Goal: Complete application form: Complete application form

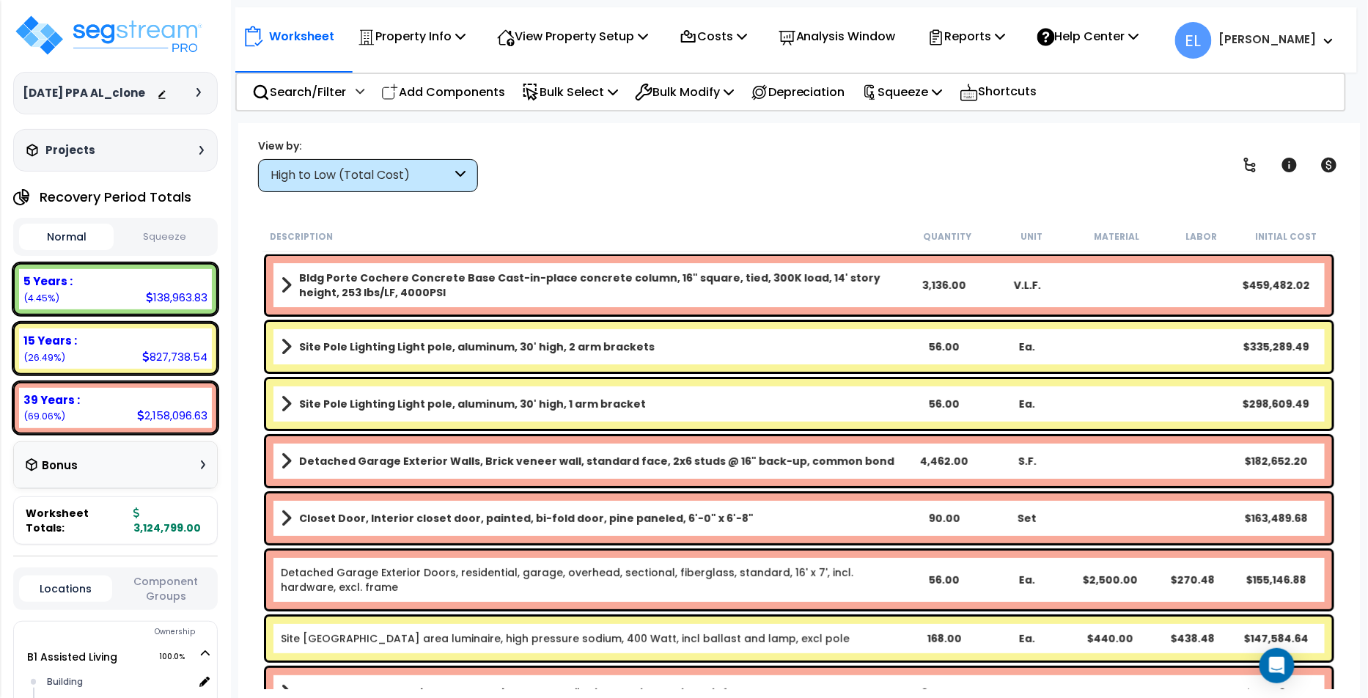
click at [598, 279] on b "Bldg Porte Cochere Concrete Base Cast-in-place concrete column, 16" square, tie…" at bounding box center [600, 285] width 603 height 29
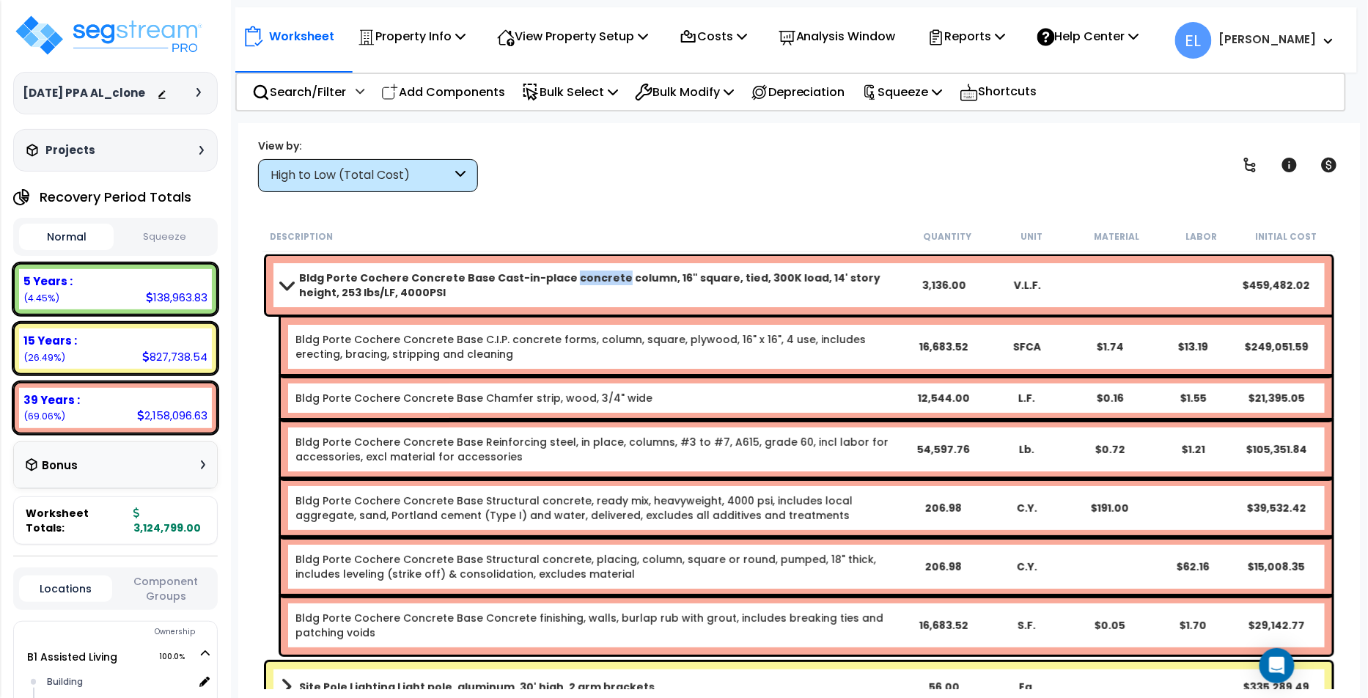
click at [598, 279] on b "Bldg Porte Cochere Concrete Base Cast-in-place concrete column, 16" square, tie…" at bounding box center [600, 285] width 603 height 29
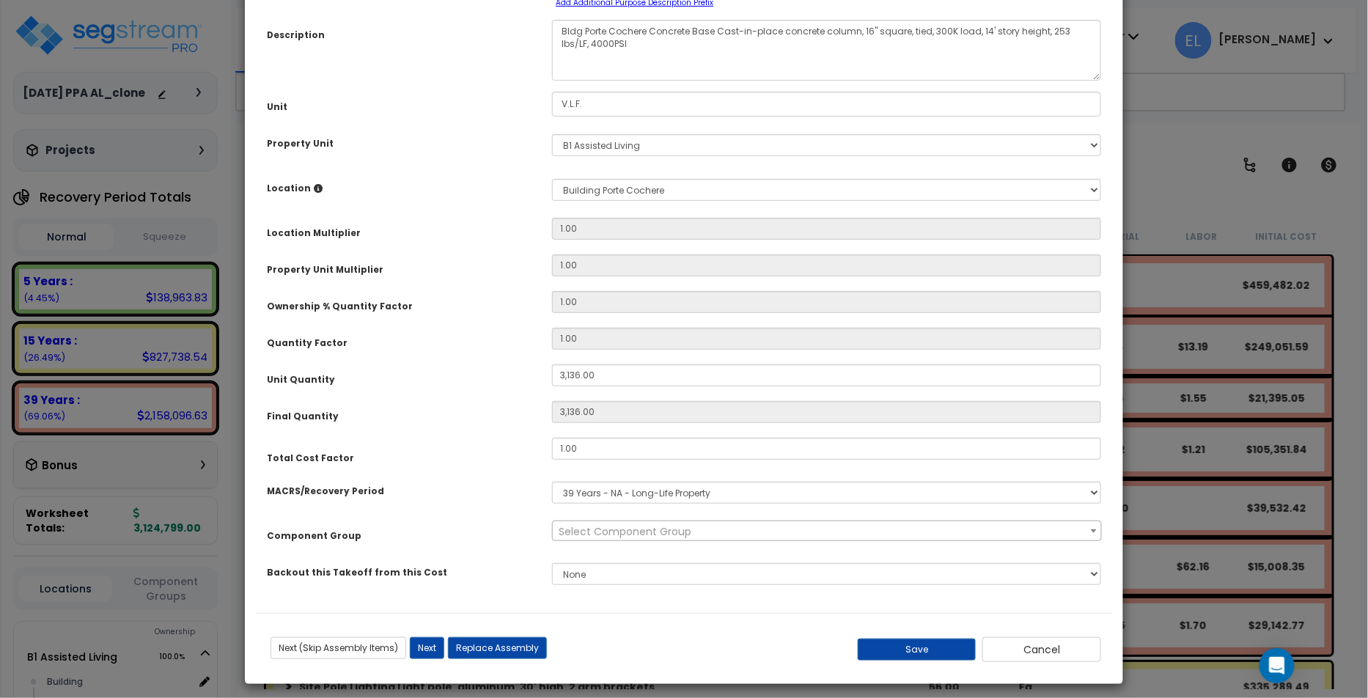
scroll to position [126, 0]
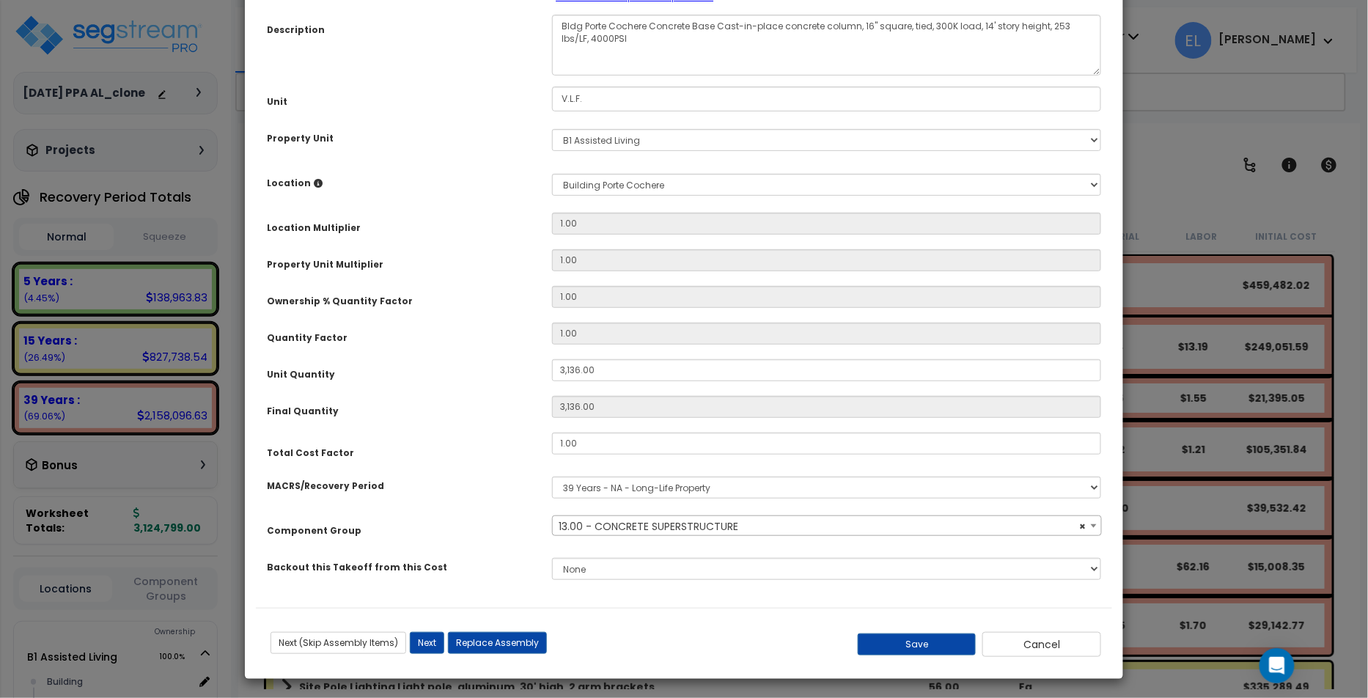
select select "70011"
click at [636, 483] on select "Select MACRS/Recovery Period 5 Years - 57.0 - Distributive Trades & Services 5 …" at bounding box center [826, 488] width 549 height 22
select select
click at [552, 477] on select "Select MACRS/Recovery Period 5 Years - 57.0 - Distributive Trades & Services 5 …" at bounding box center [826, 488] width 549 height 22
click at [504, 478] on div "MACRS/Recovery Period" at bounding box center [398, 484] width 285 height 26
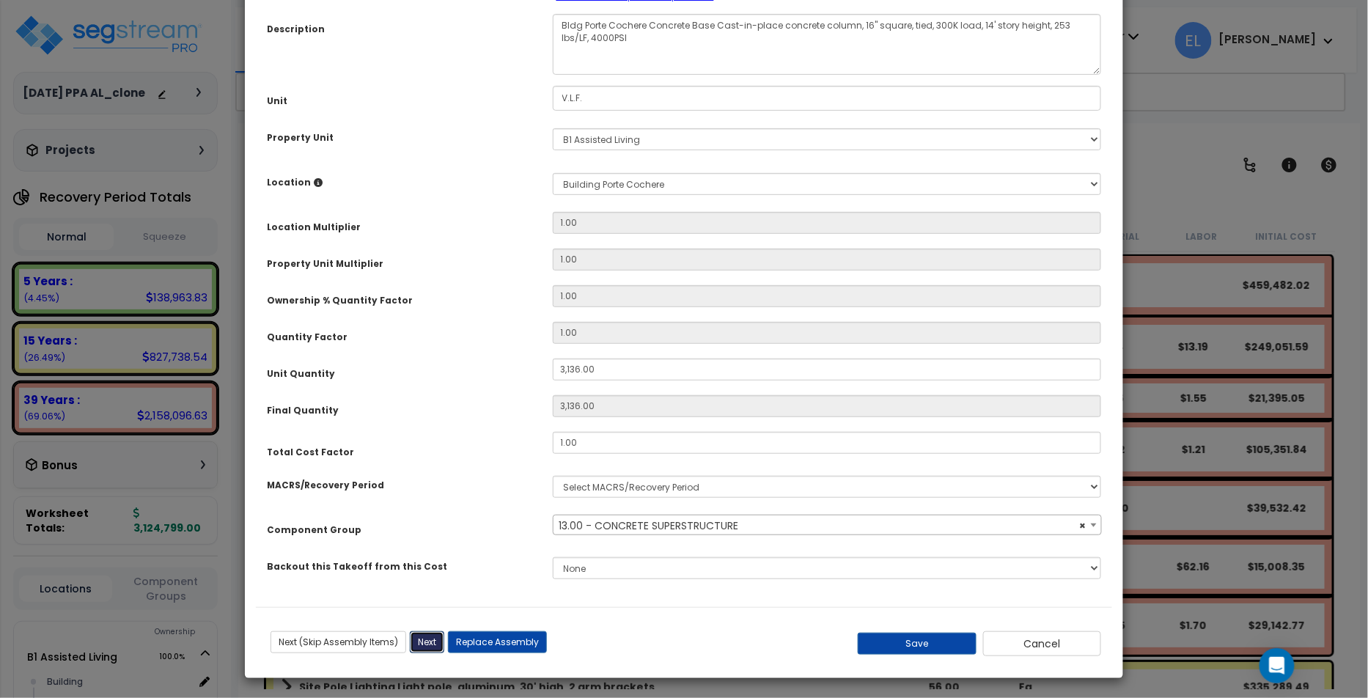
click at [429, 634] on button "Next" at bounding box center [427, 642] width 34 height 22
type input "3136.00"
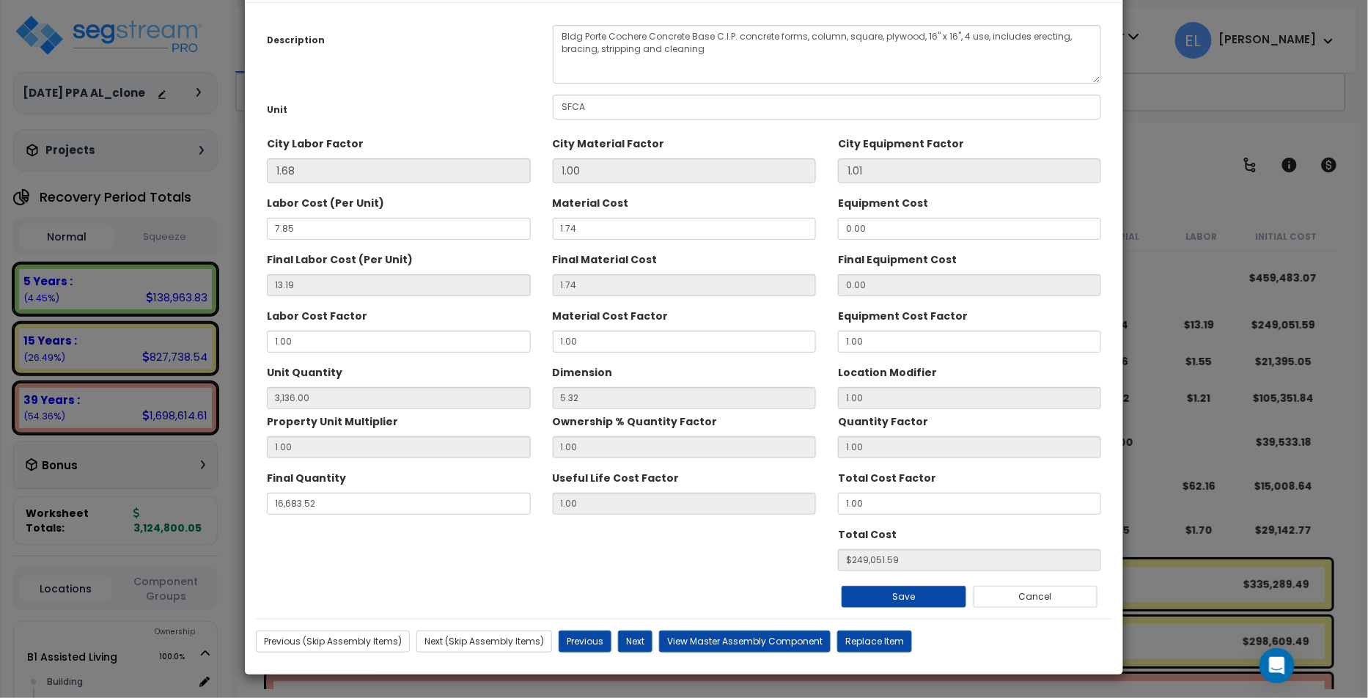
scroll to position [53, 0]
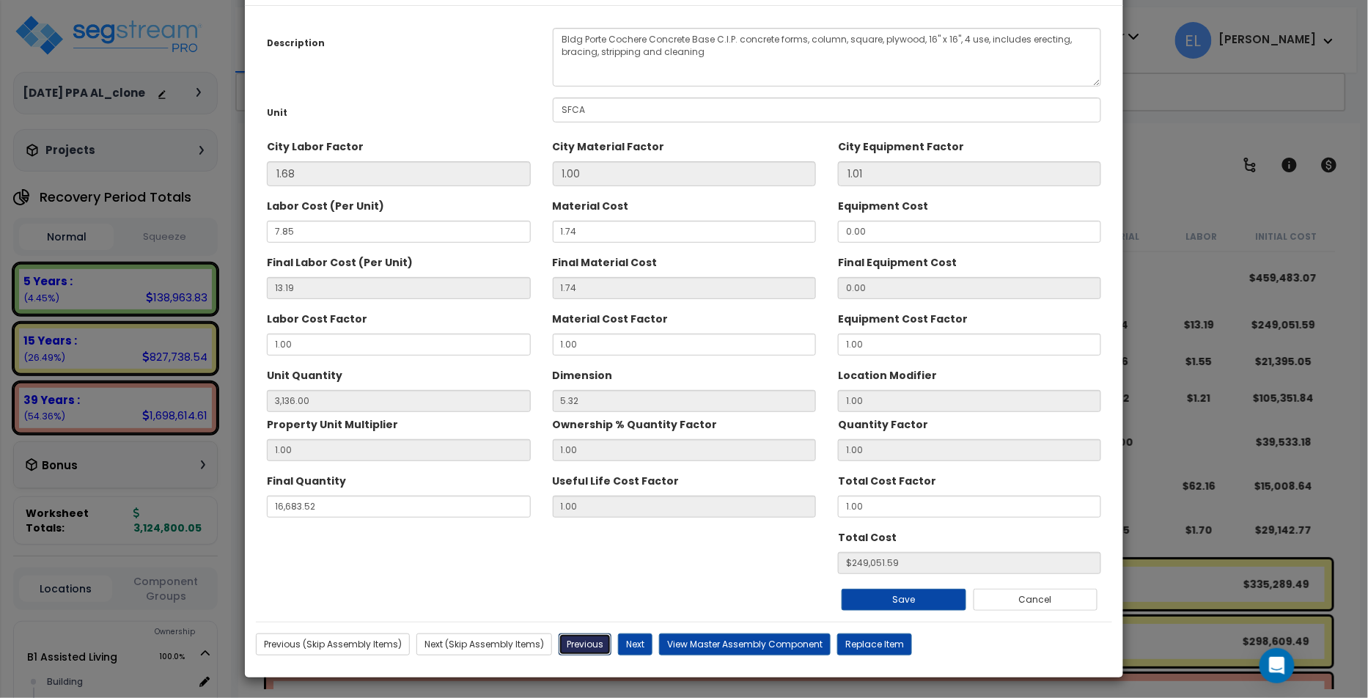
click at [572, 640] on button "Previous" at bounding box center [585, 645] width 53 height 22
type input "3136.00"
type input "16683.52"
type input "249051.59"
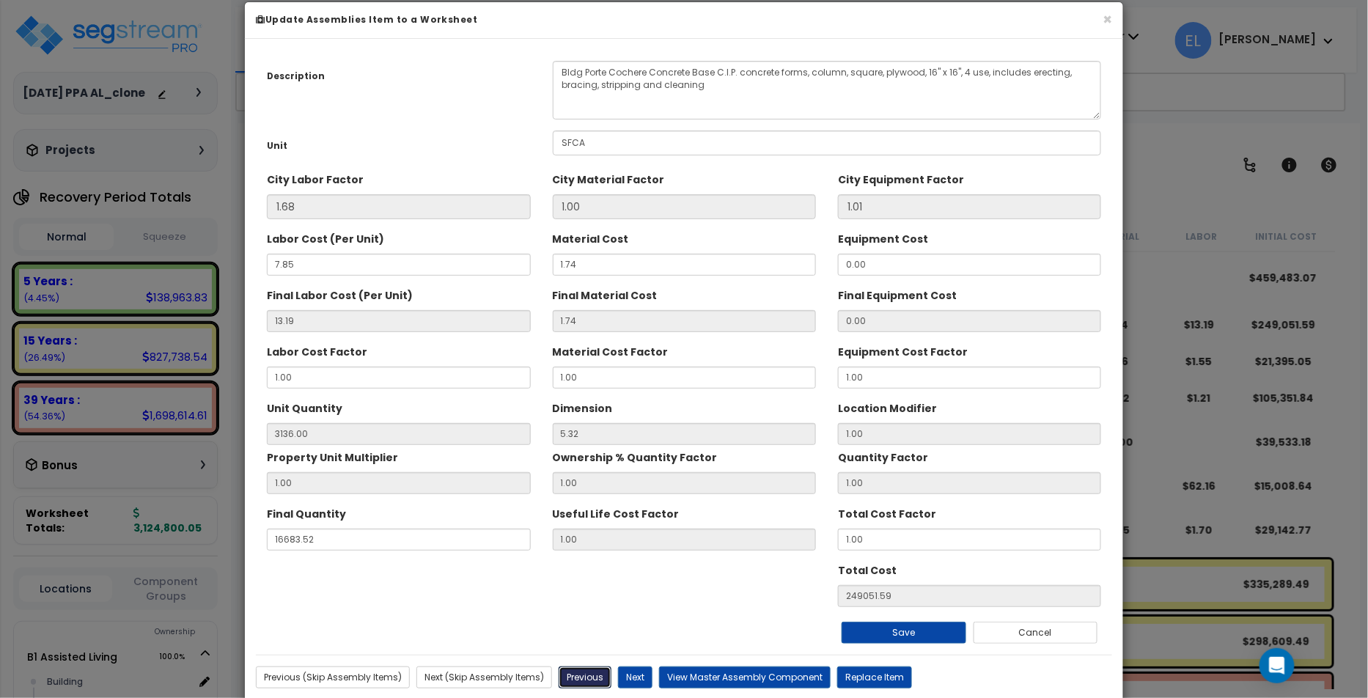
scroll to position [0, 0]
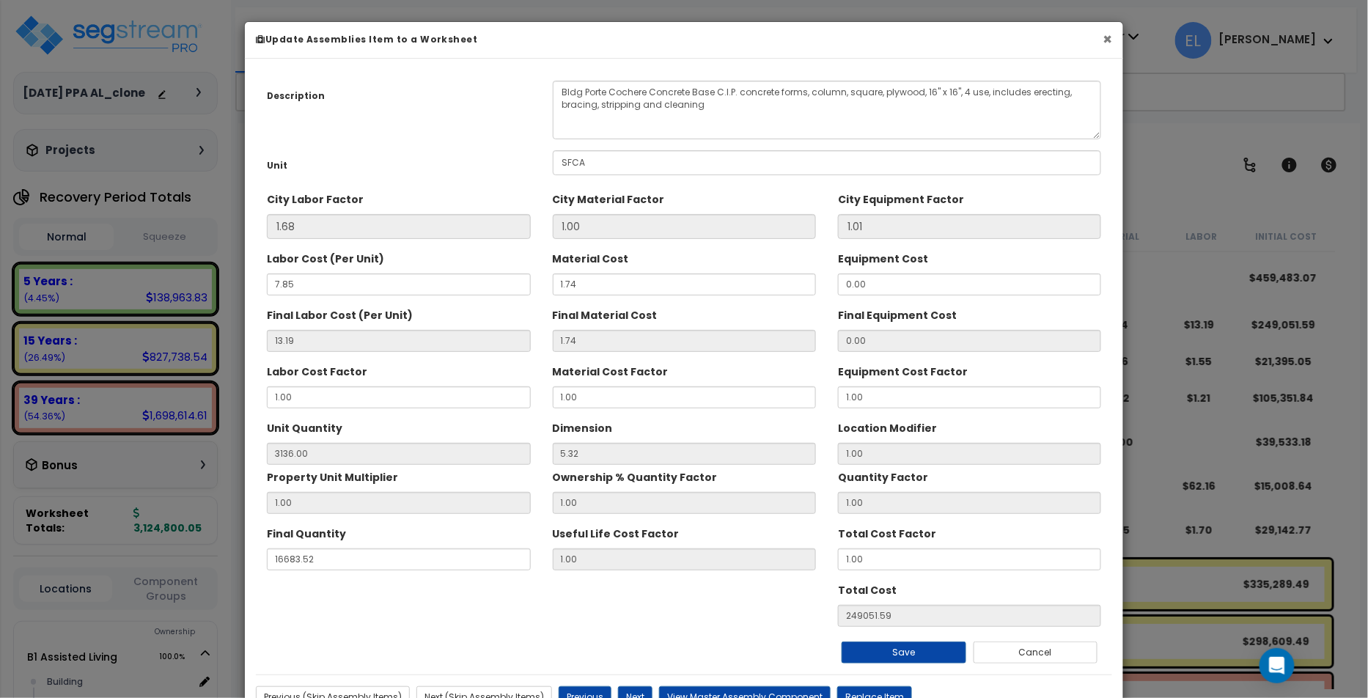
click at [1109, 40] on button "×" at bounding box center [1108, 39] width 10 height 15
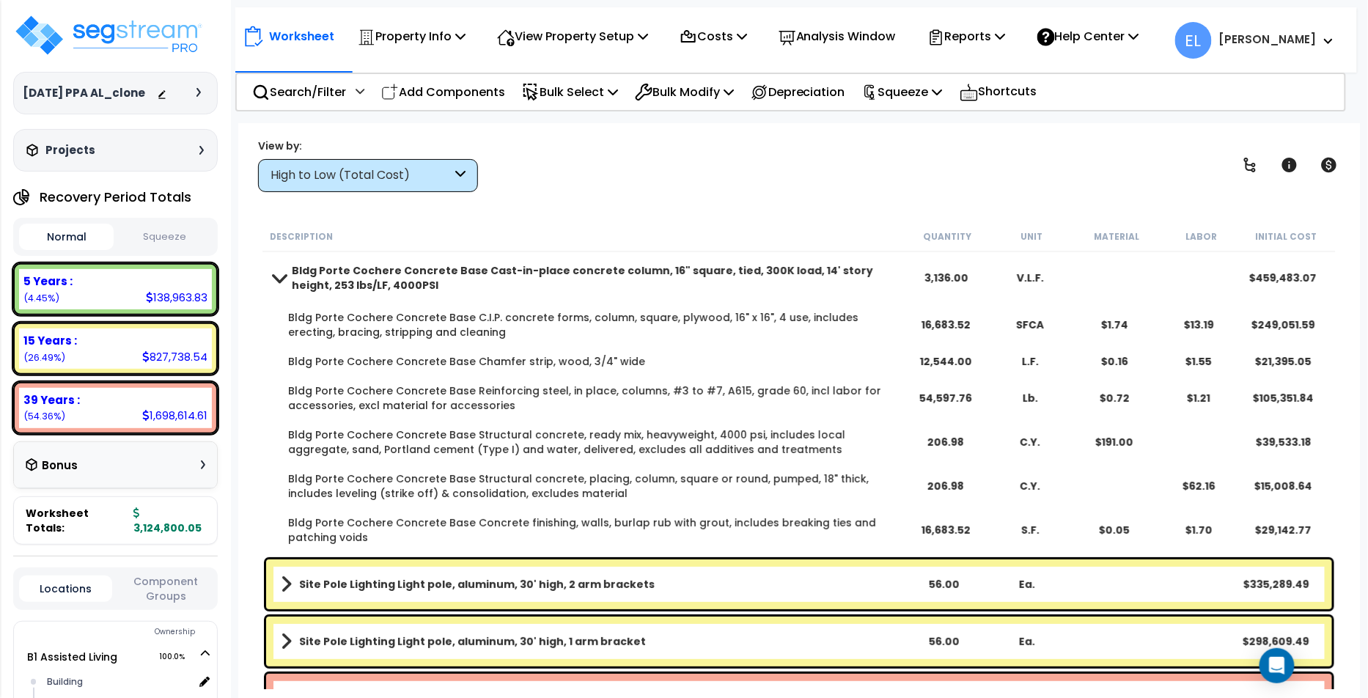
click at [568, 292] on div "Bldg Porte Cochere Concrete Base Cast-in-place concrete column, 16" square, tie…" at bounding box center [799, 278] width 1066 height 44
click at [568, 291] on div "Bldg Porte Cochere Concrete Base Cast-in-place concrete column, 16" square, tie…" at bounding box center [799, 278] width 1066 height 44
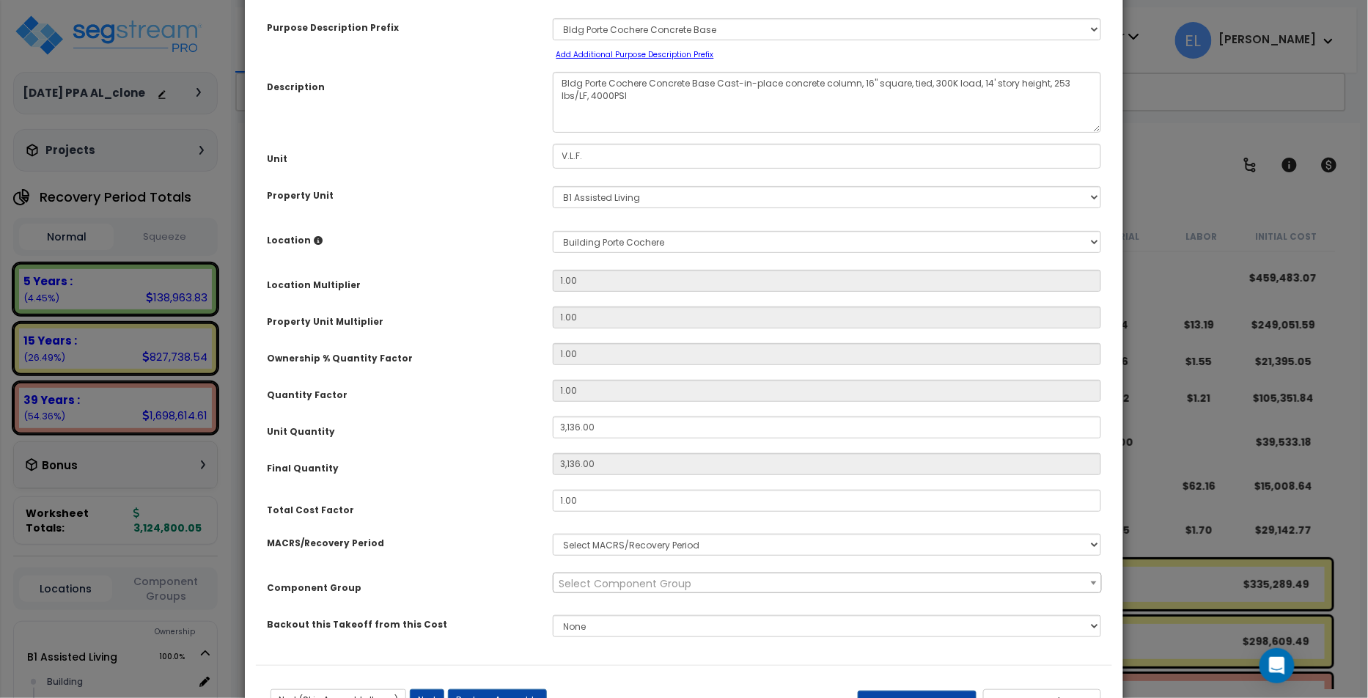
scroll to position [126, 0]
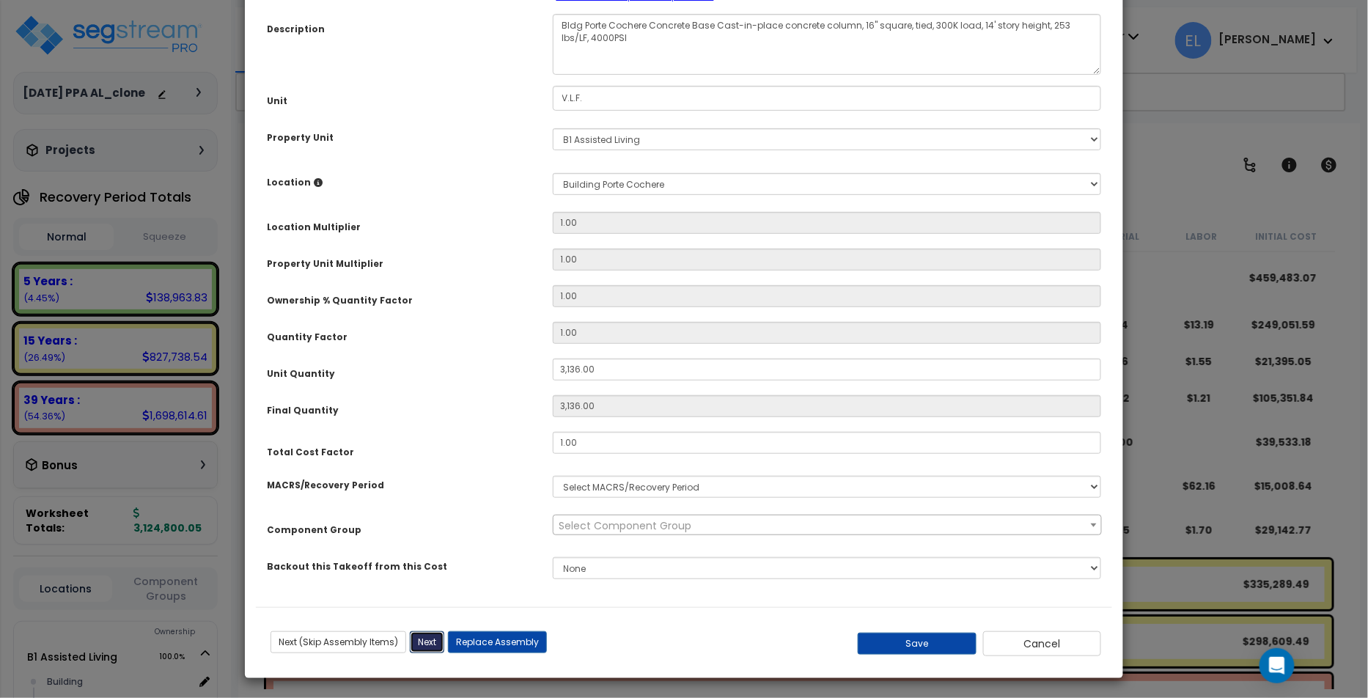
click at [433, 644] on button "Next" at bounding box center [427, 642] width 34 height 22
type input "3136.00"
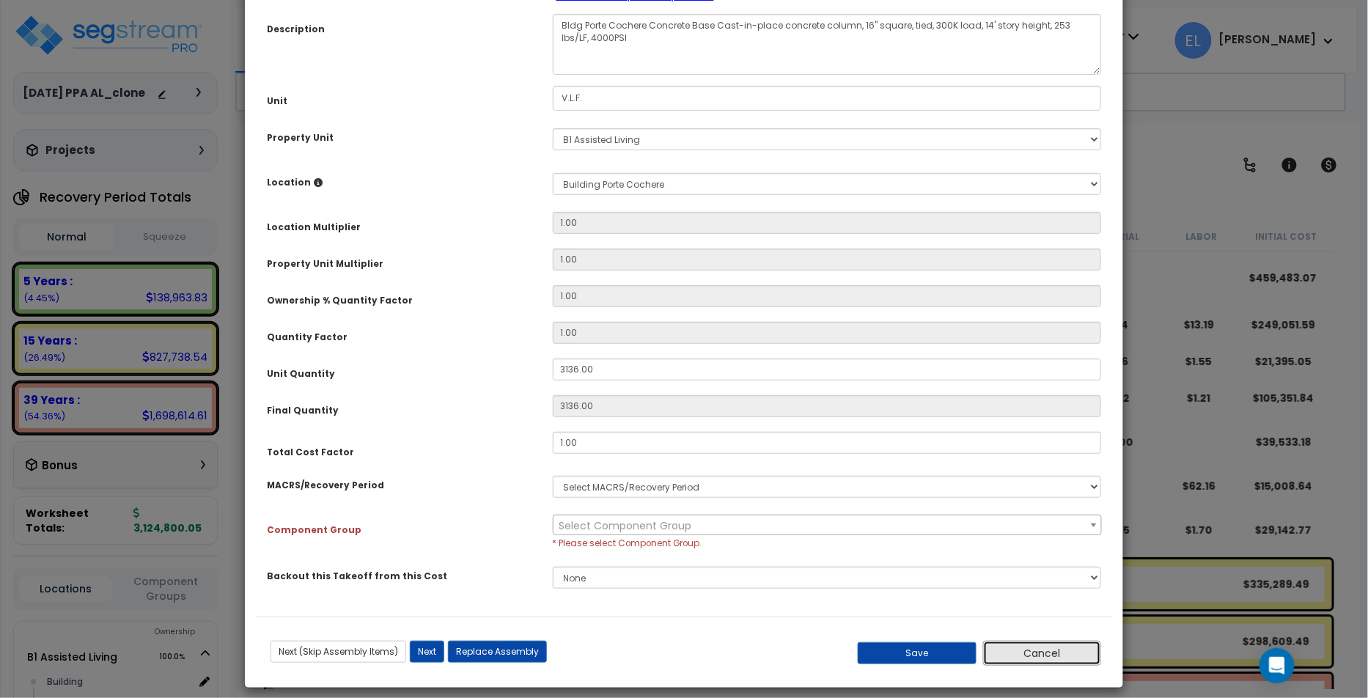
click at [1069, 641] on button "Cancel" at bounding box center [1042, 653] width 119 height 25
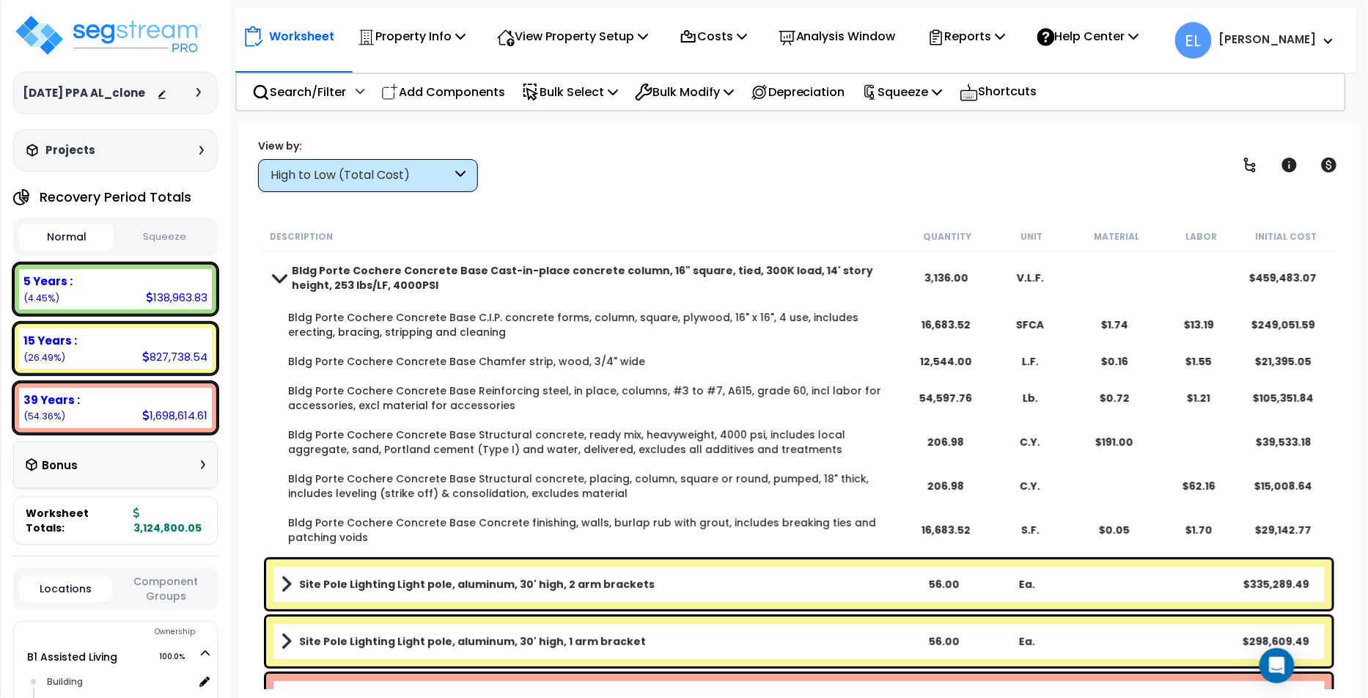
click at [637, 267] on b "Bldg Porte Cochere Concrete Base Cast-in-place concrete column, 16" square, tie…" at bounding box center [598, 277] width 612 height 29
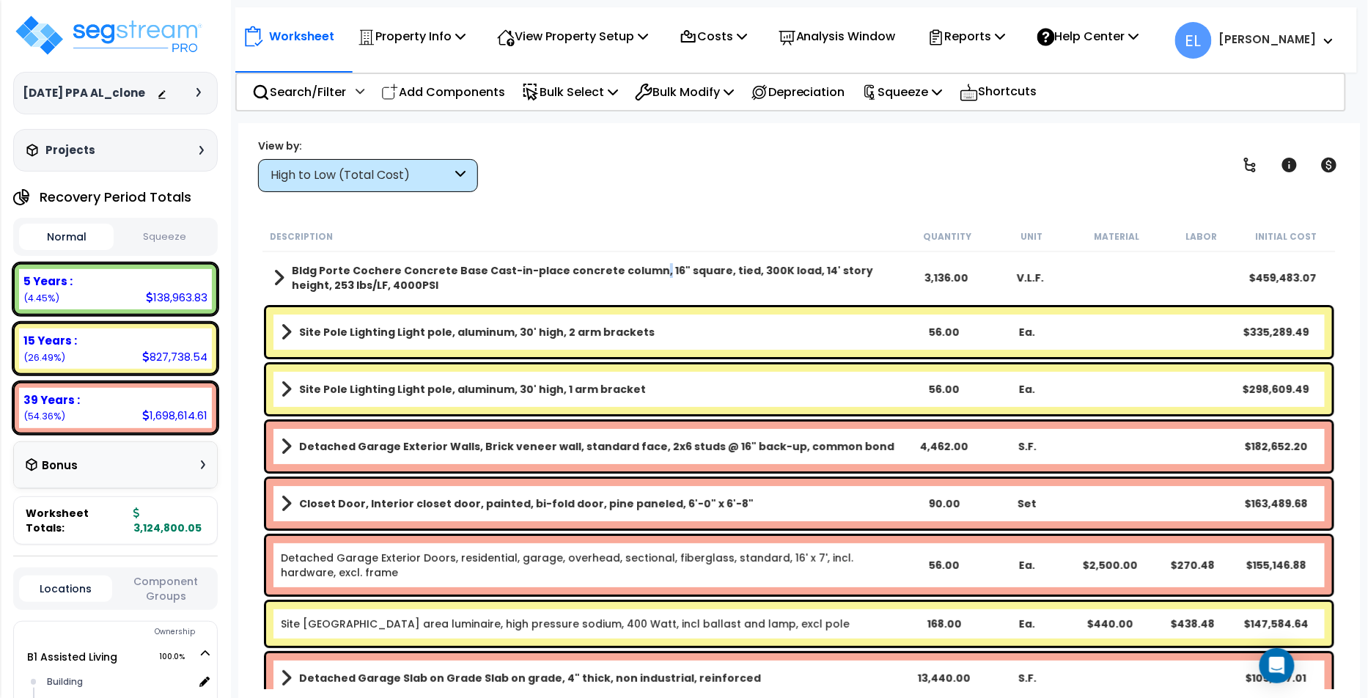
click at [637, 267] on b "Bldg Porte Cochere Concrete Base Cast-in-place concrete column, 16" square, tie…" at bounding box center [598, 277] width 612 height 29
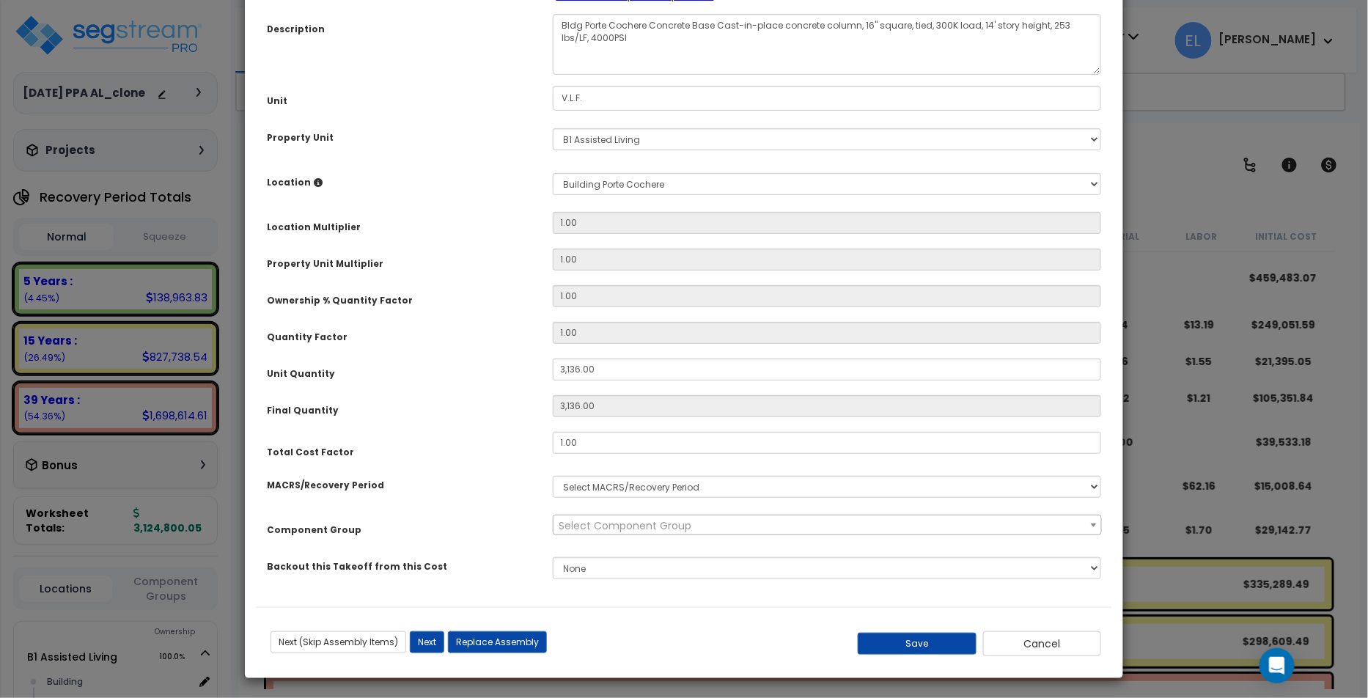
scroll to position [0, 0]
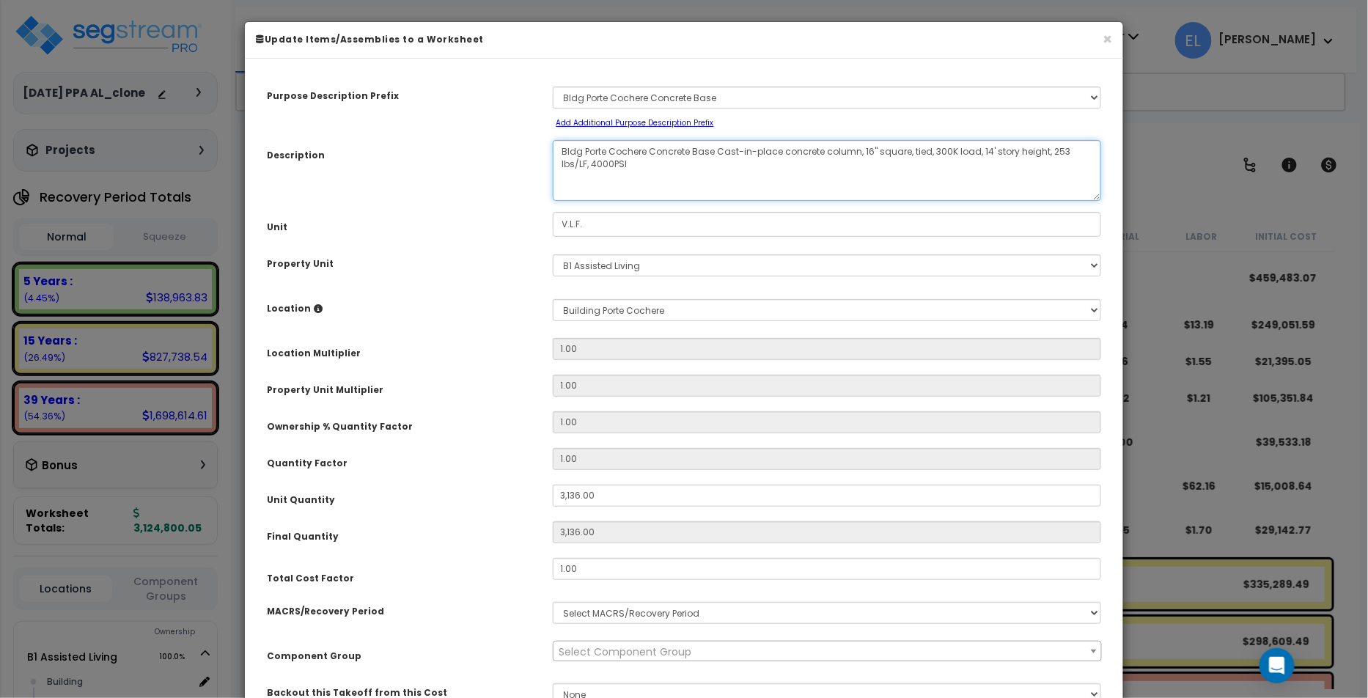
click at [666, 180] on textarea "Bldg Porte Cochere Concrete Base Cast-in-place concrete column, 16" square, tie…" at bounding box center [827, 170] width 549 height 61
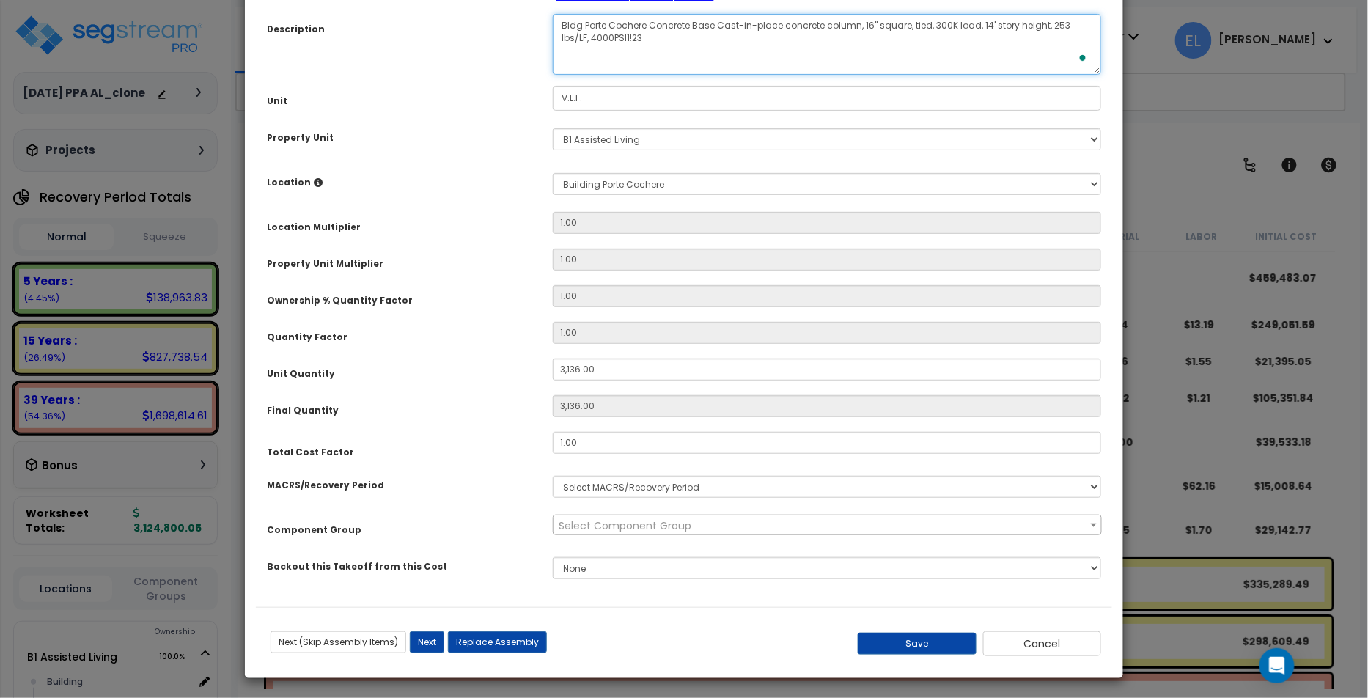
type textarea "Bldg Porte Cochere Concrete Base Cast-in-place concrete column, 16" square, tie…"
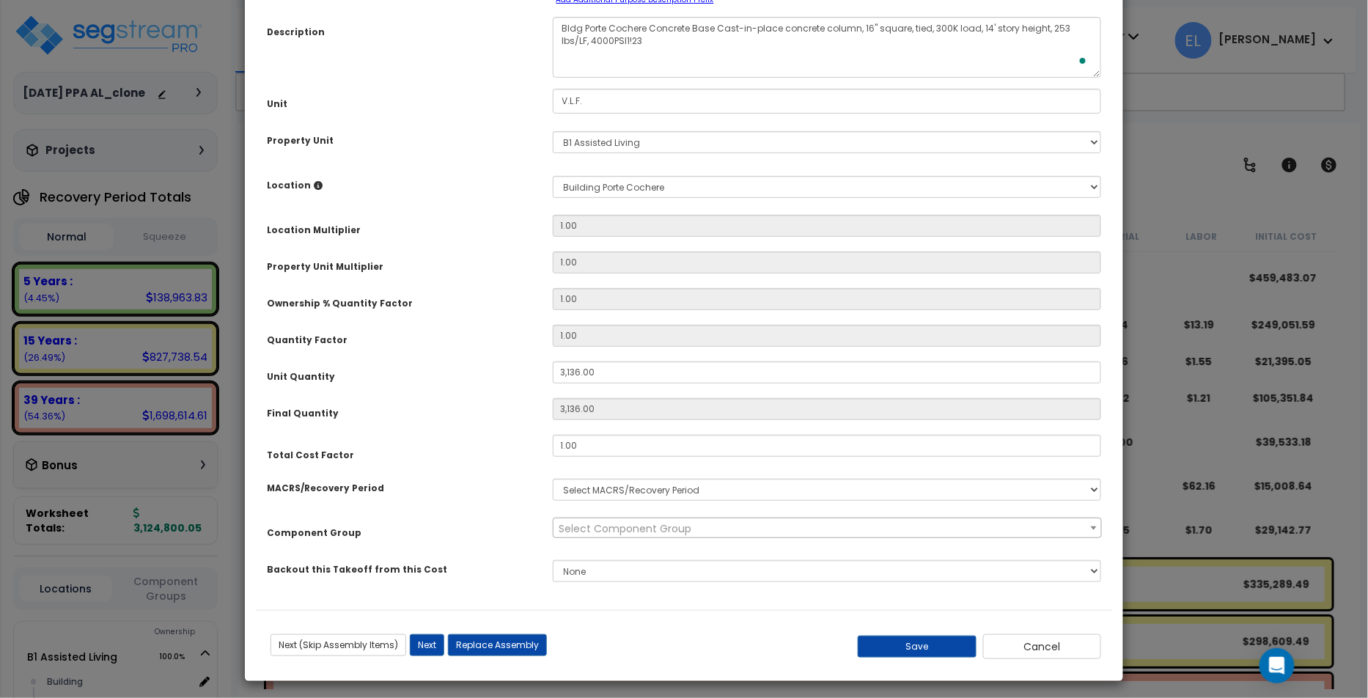
click at [943, 628] on div "Previous (Skip Assembly Items) Next (Skip Assembly Items) Previous Next Replace…" at bounding box center [684, 640] width 856 height 37
click at [936, 634] on div "Save Cancel" at bounding box center [969, 646] width 285 height 25
click at [922, 647] on button "Save" at bounding box center [917, 647] width 119 height 22
type input "3136.00"
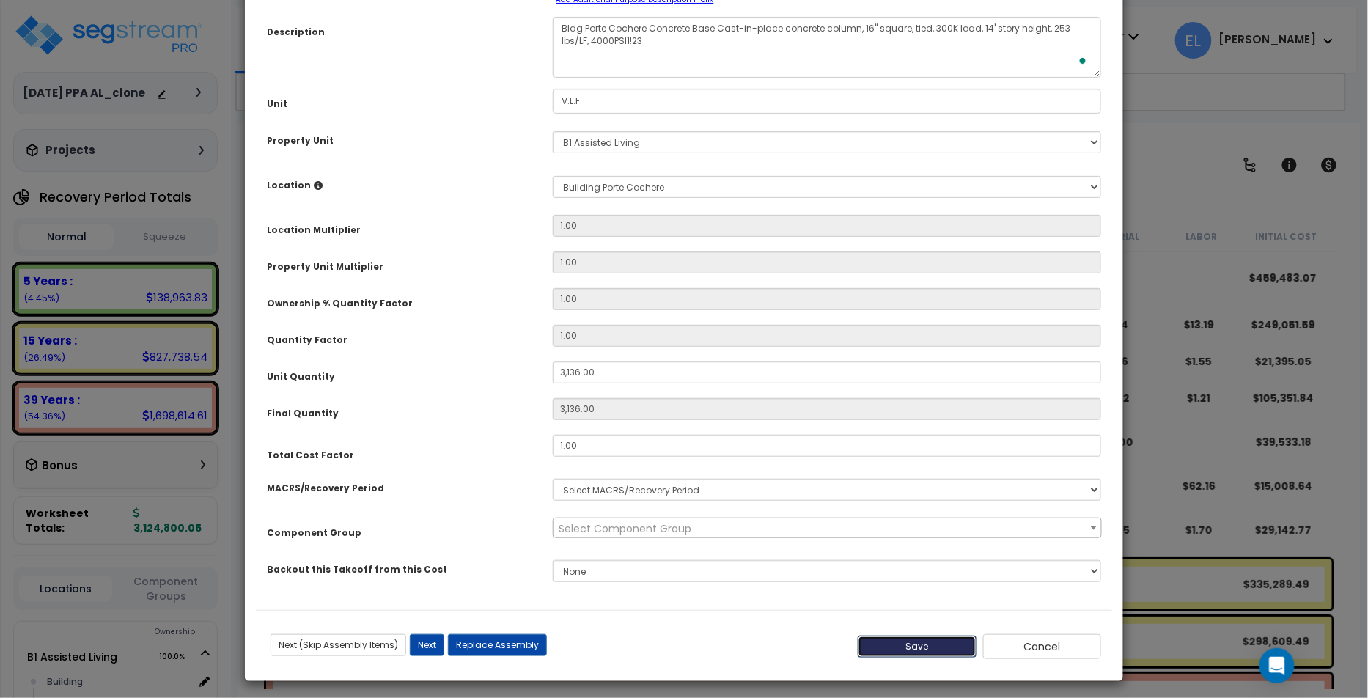
type input "3136.00"
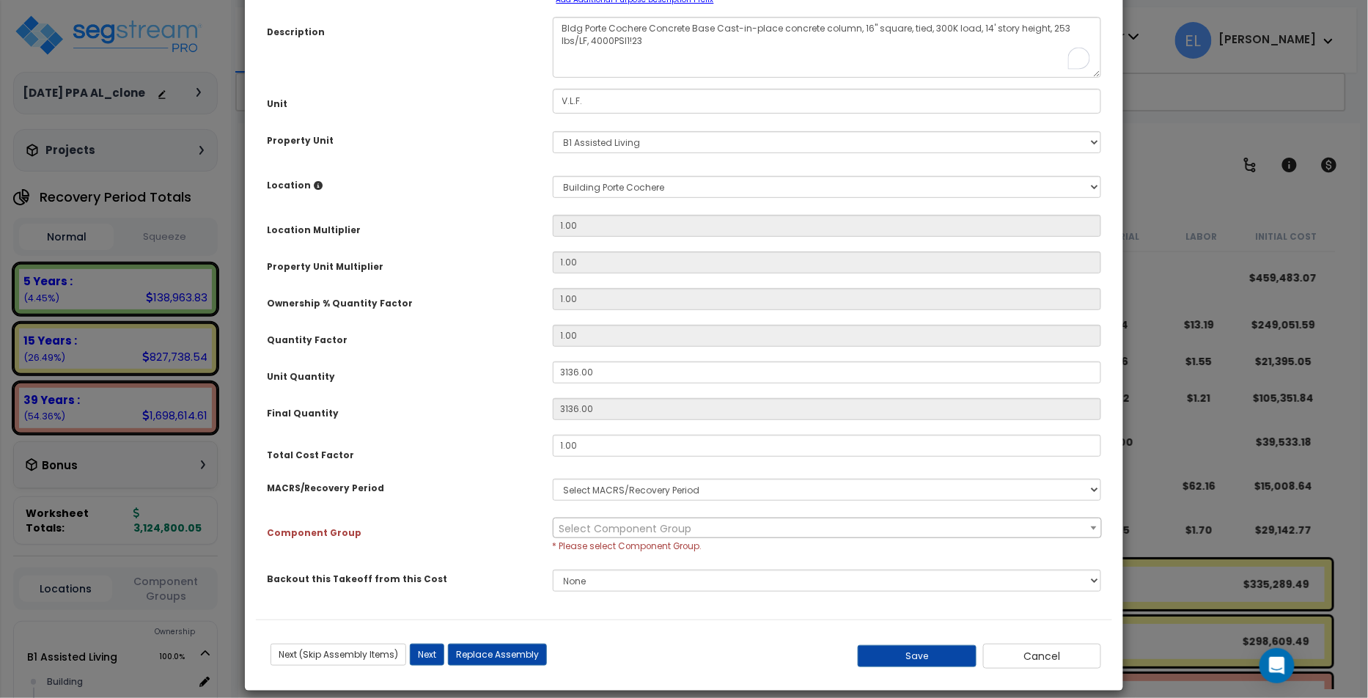
click at [704, 473] on div "Select MACRS/Recovery Period 5 Years - 57.0 - Distributive Trades & Services 5 …" at bounding box center [827, 490] width 571 height 34
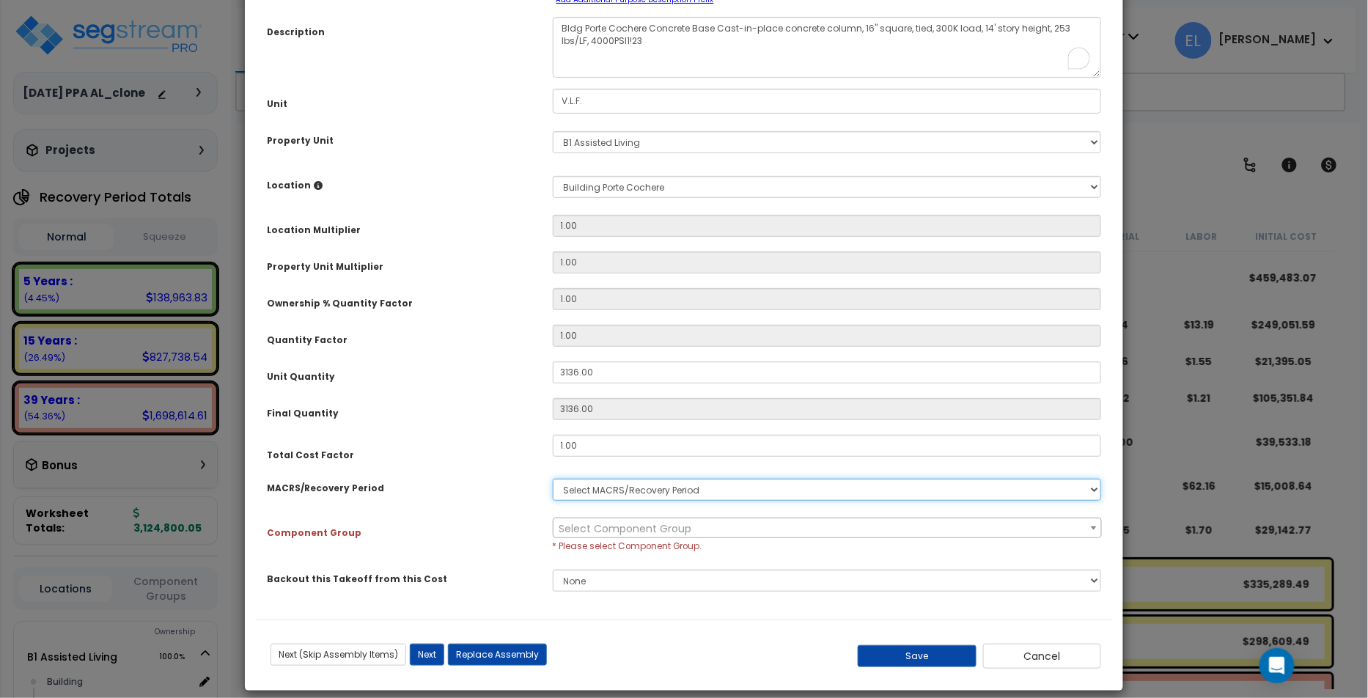
click at [697, 479] on select "Select MACRS/Recovery Period 5 Years - 57.0 - Distributive Trades & Services 5 …" at bounding box center [827, 490] width 549 height 22
select select "3667"
click at [553, 479] on select "Select MACRS/Recovery Period 5 Years - 57.0 - Distributive Trades & Services 5 …" at bounding box center [827, 490] width 549 height 22
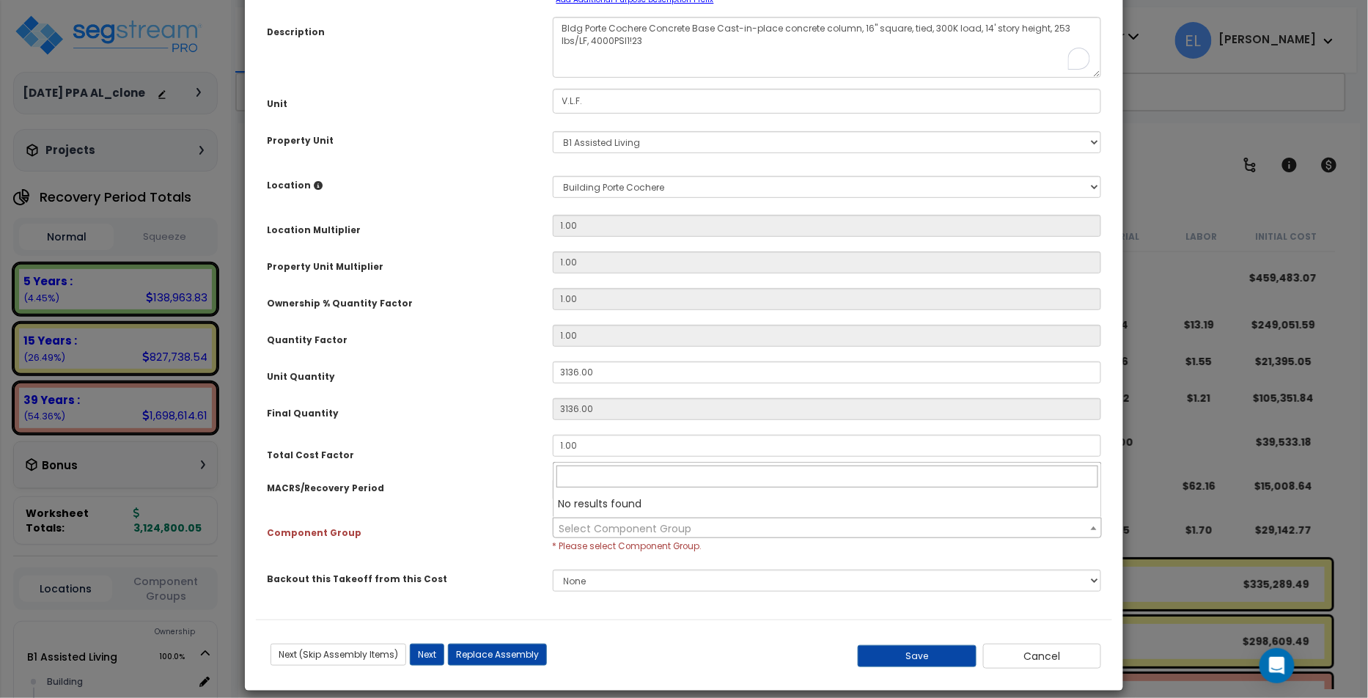
click at [664, 524] on span "Select Component Group" at bounding box center [625, 528] width 133 height 15
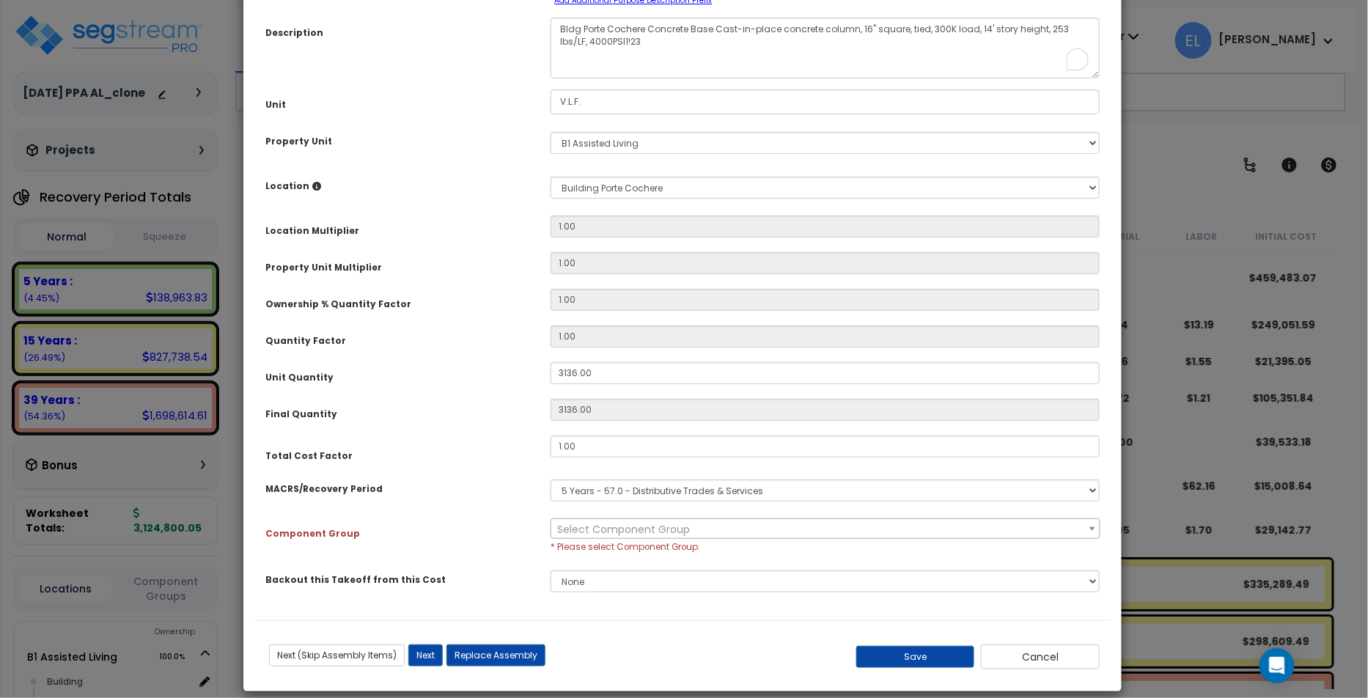
click at [663, 537] on span "Select Component Group" at bounding box center [825, 529] width 548 height 21
click at [941, 650] on button "Save" at bounding box center [915, 657] width 119 height 22
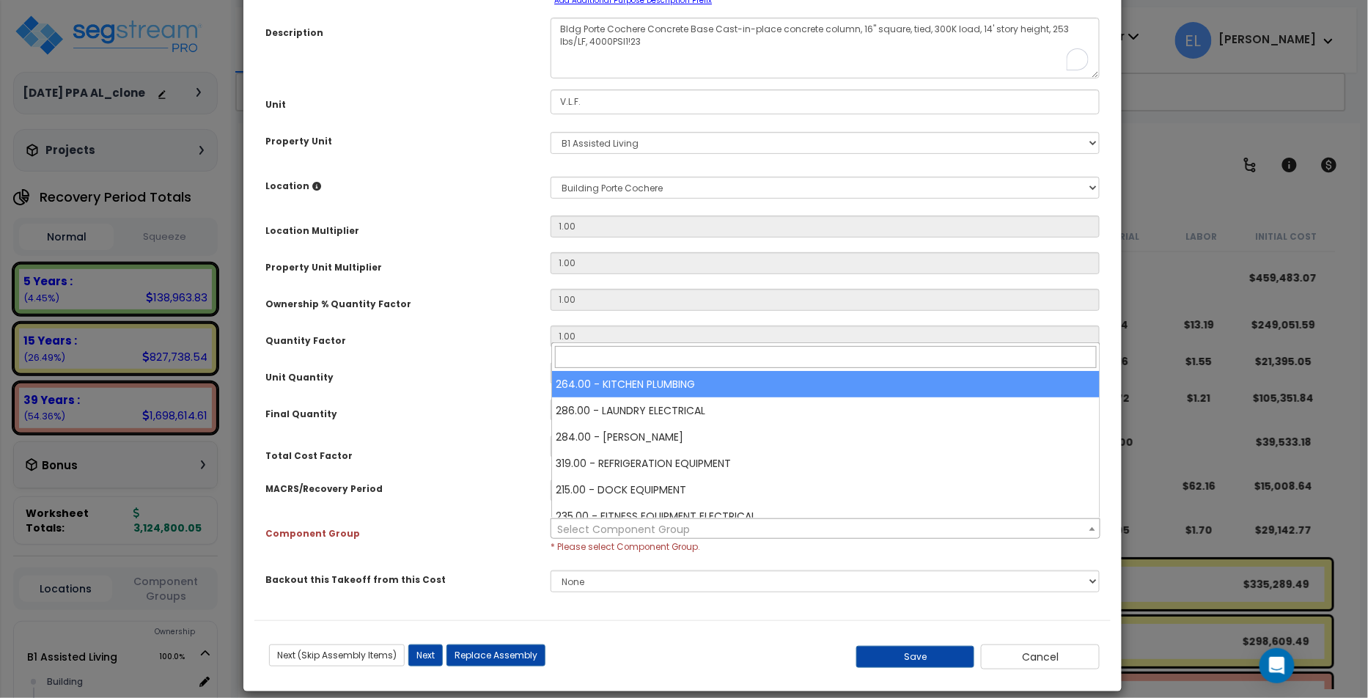
click at [686, 535] on span "Select Component Group" at bounding box center [825, 529] width 548 height 21
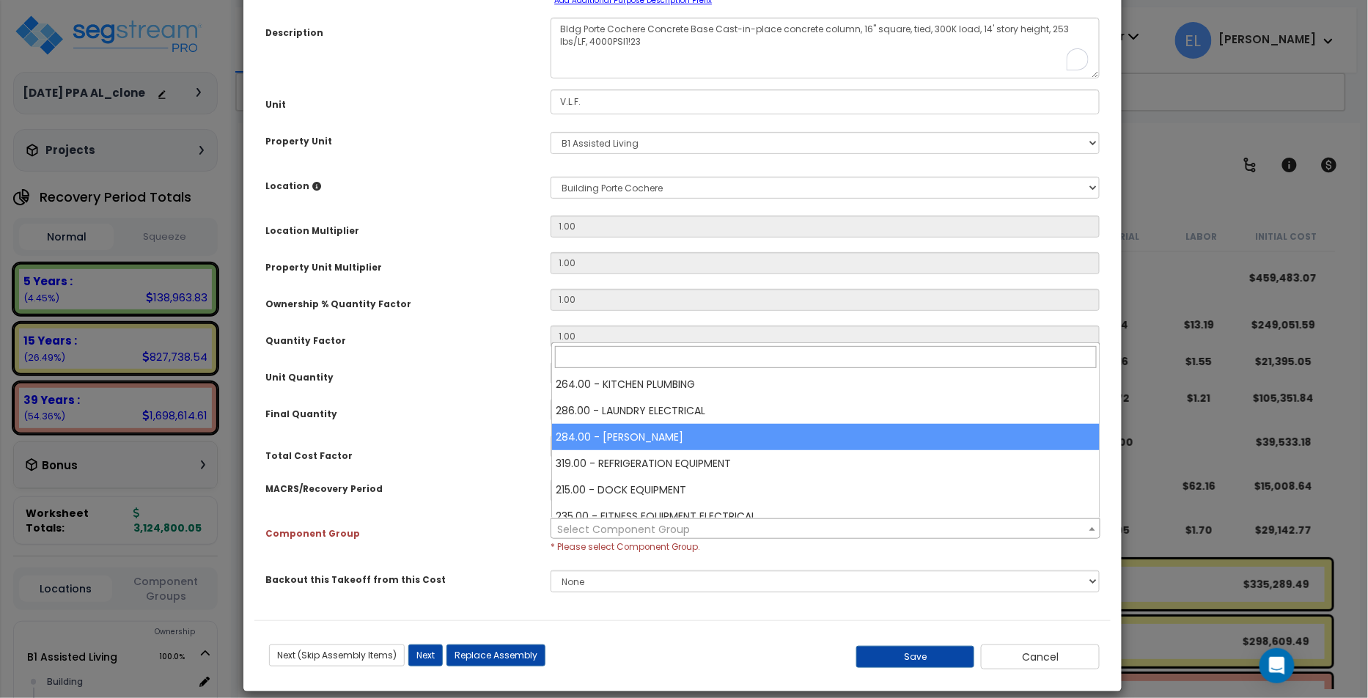
select select "69977"
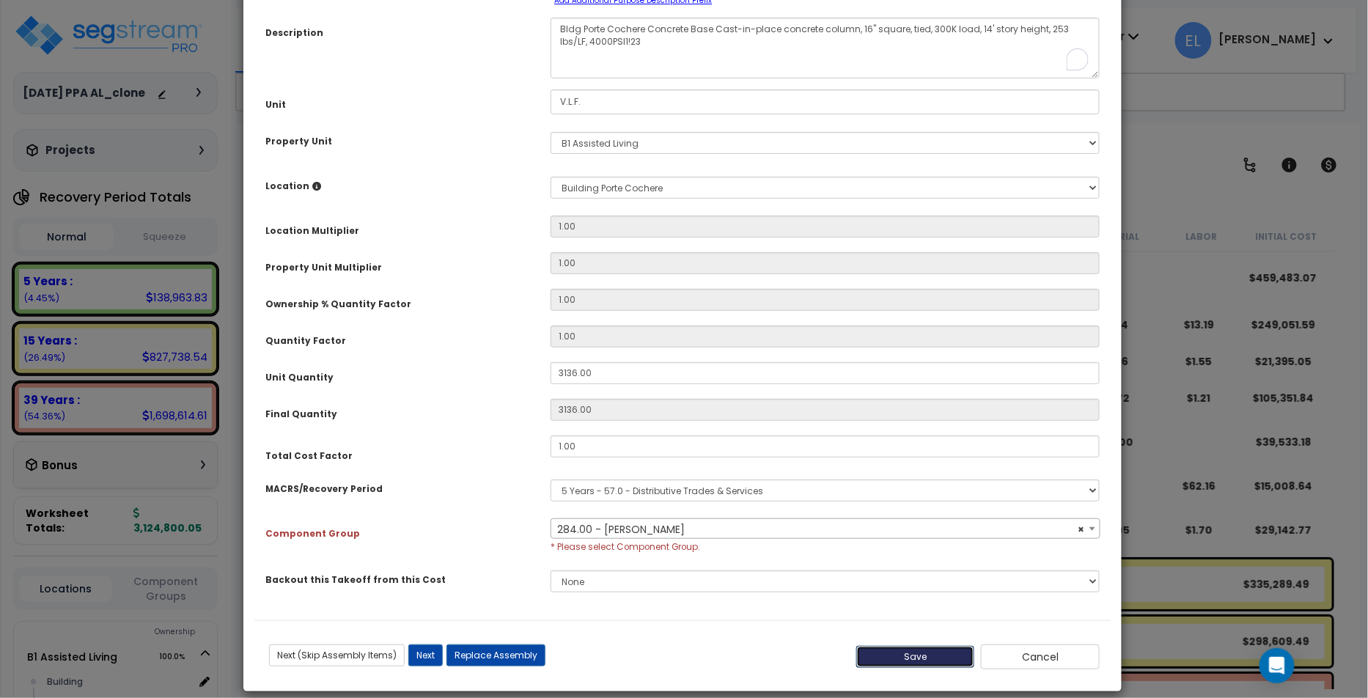
click at [890, 653] on button "Save" at bounding box center [915, 657] width 119 height 22
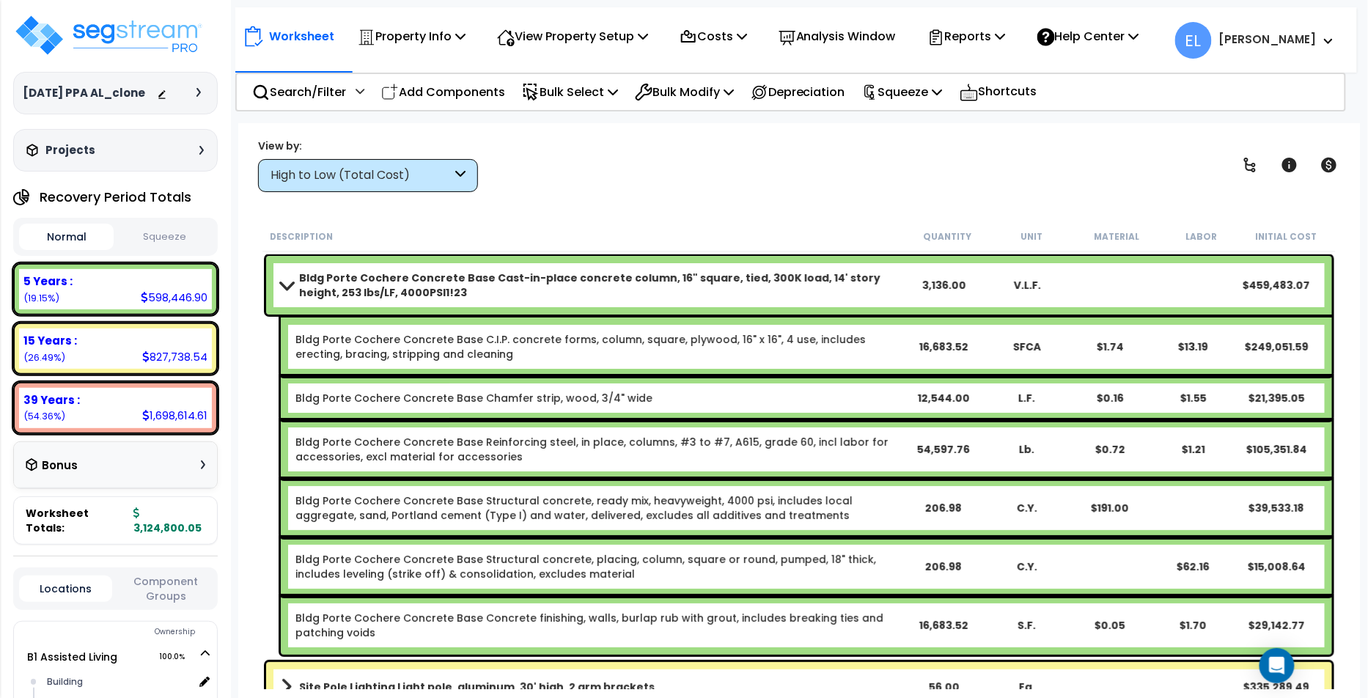
click at [658, 295] on b "Bldg Porte Cochere Concrete Base Cast-in-place concrete column, 16" square, tie…" at bounding box center [600, 285] width 603 height 29
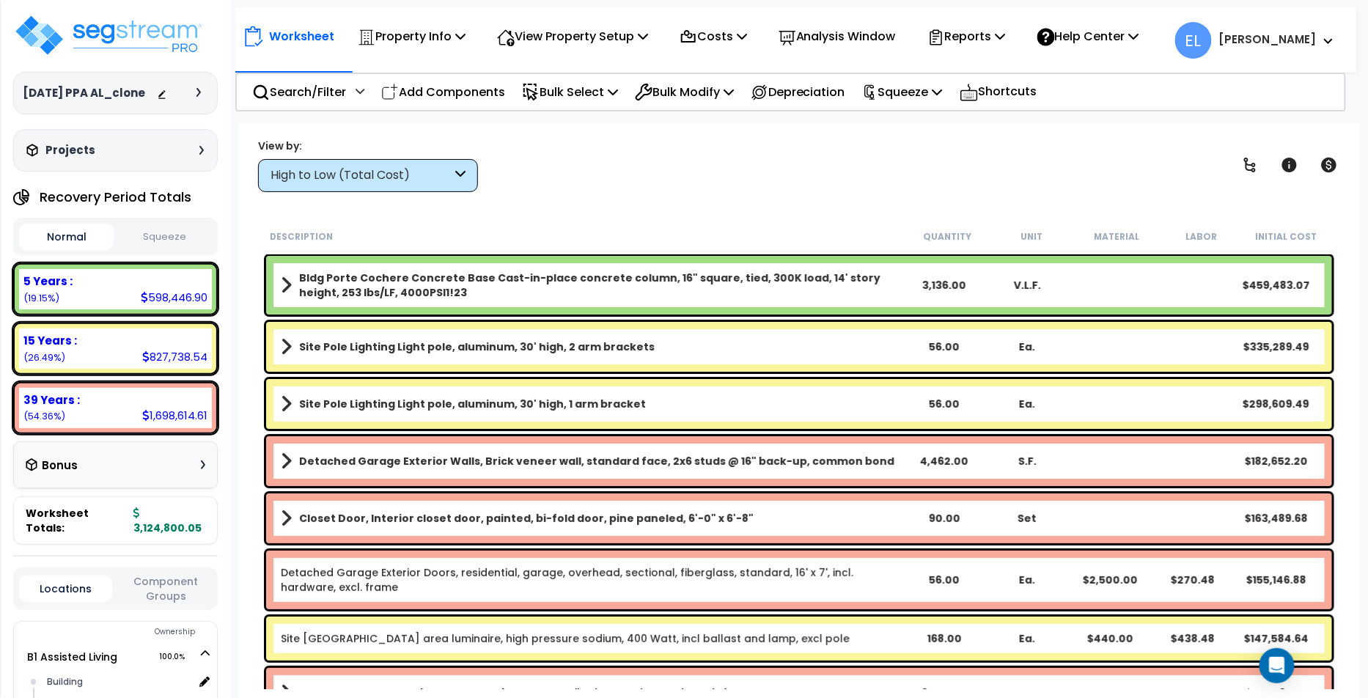
click at [658, 295] on b "Bldg Porte Cochere Concrete Base Cast-in-place concrete column, 16" square, tie…" at bounding box center [600, 285] width 603 height 29
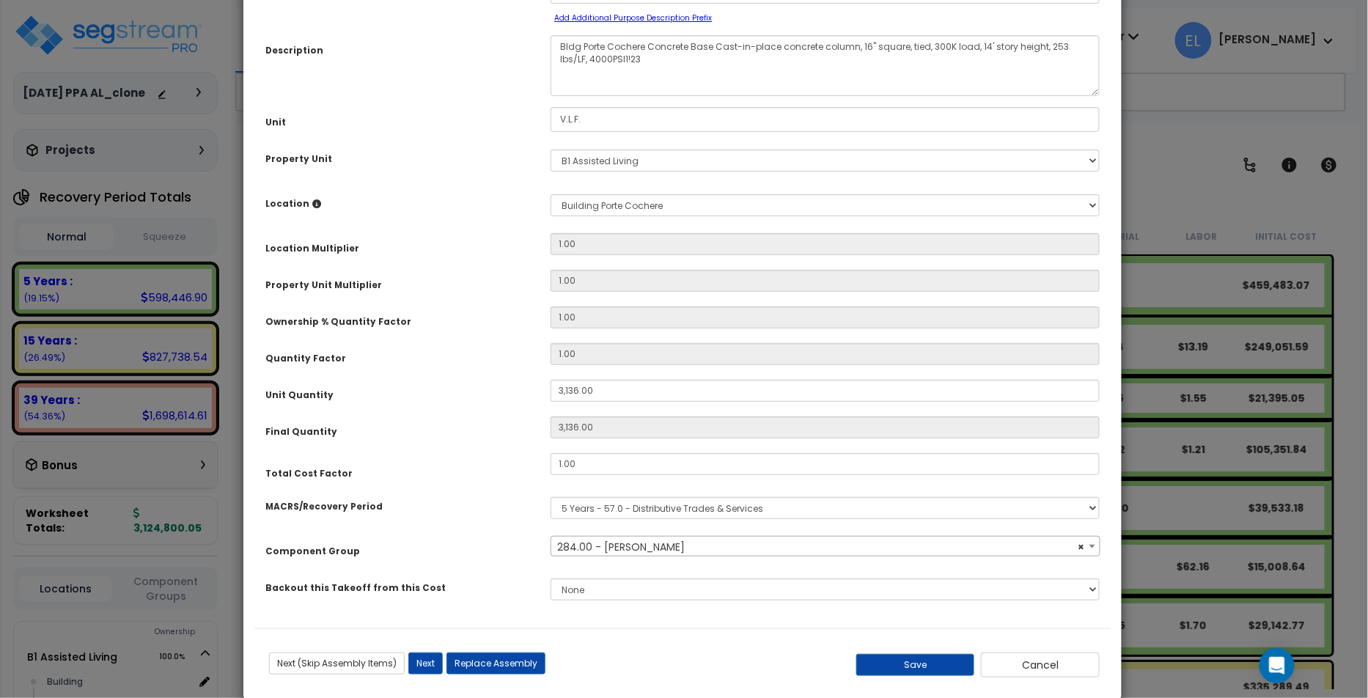
scroll to position [95, 0]
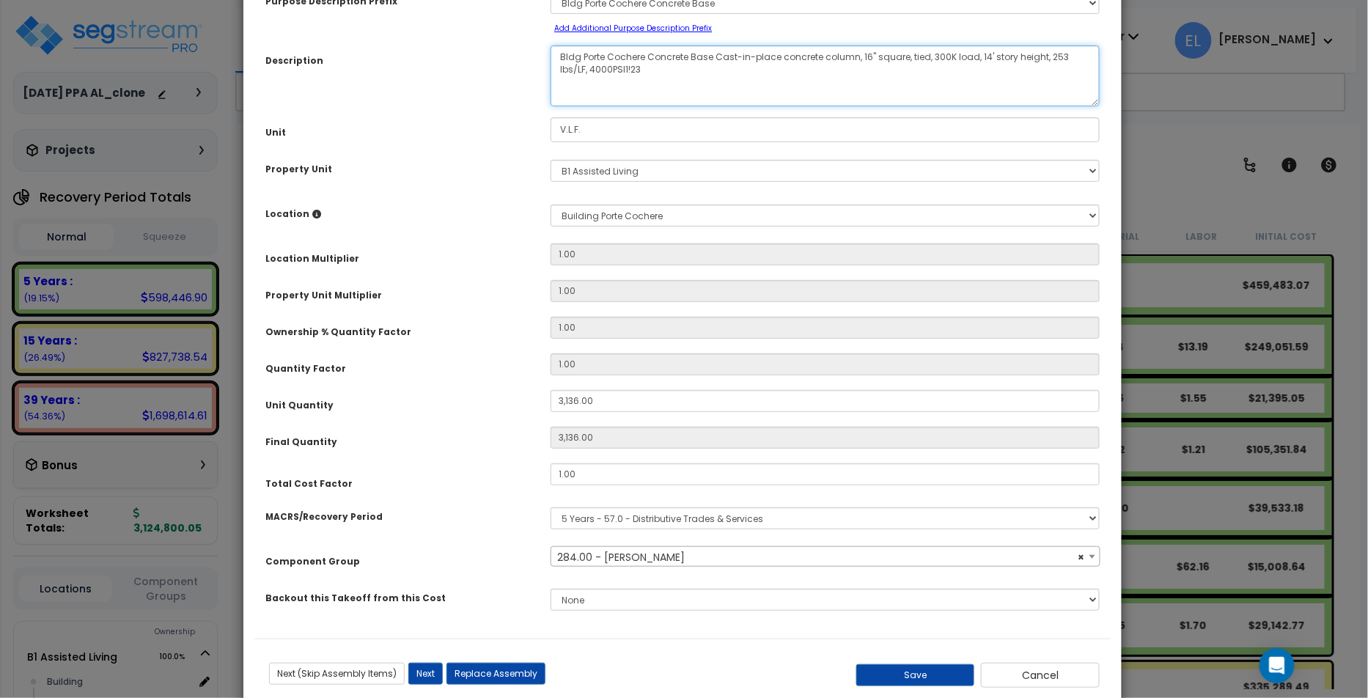
click at [752, 70] on textarea "Bldg Porte Cochere Concrete Base Cast-in-place concrete column, 16" square, tie…" at bounding box center [825, 75] width 549 height 61
select select "69977"
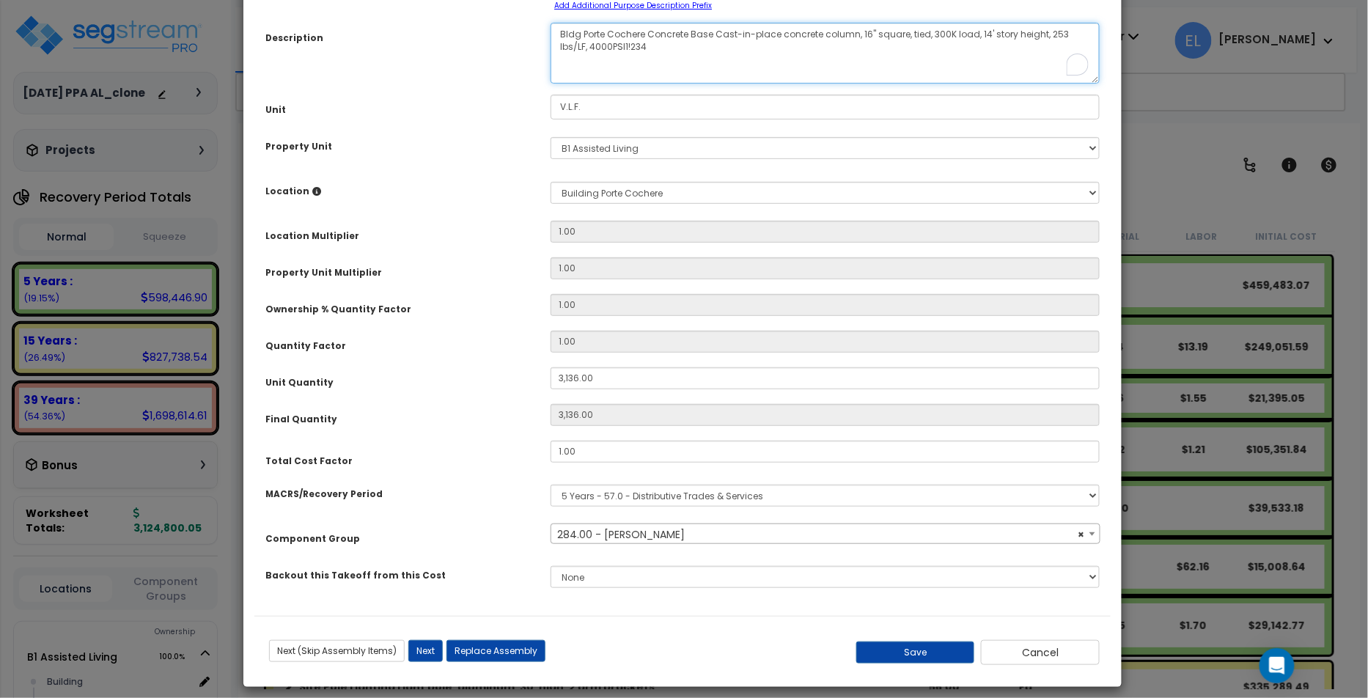
scroll to position [119, 0]
type textarea "Bldg Porte Cochere Concrete Base Cast-in-place concrete column, 16" square, tie…"
click at [721, 532] on span "× 284.00 - LAUNDRY PLUMBING" at bounding box center [825, 534] width 548 height 21
click at [546, 343] on div "1.00" at bounding box center [825, 341] width 571 height 22
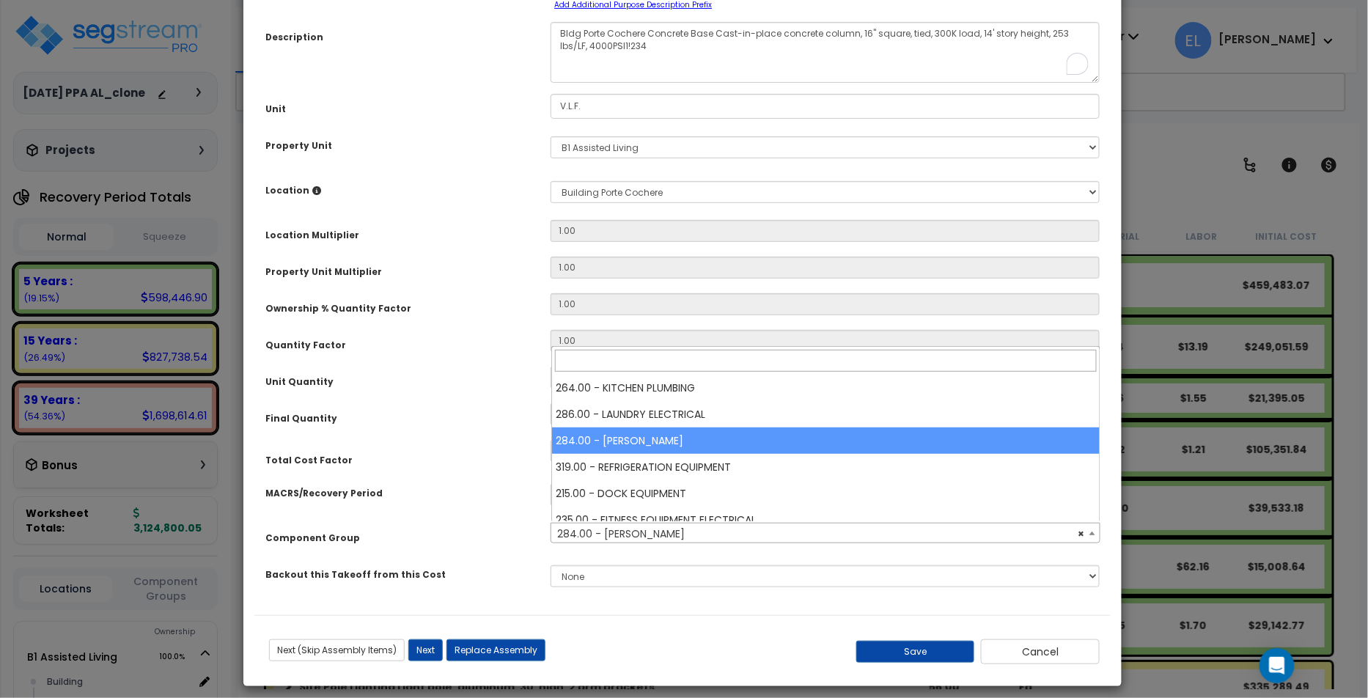
click at [601, 527] on span "× 284.00 - LAUNDRY PLUMBING" at bounding box center [825, 534] width 548 height 21
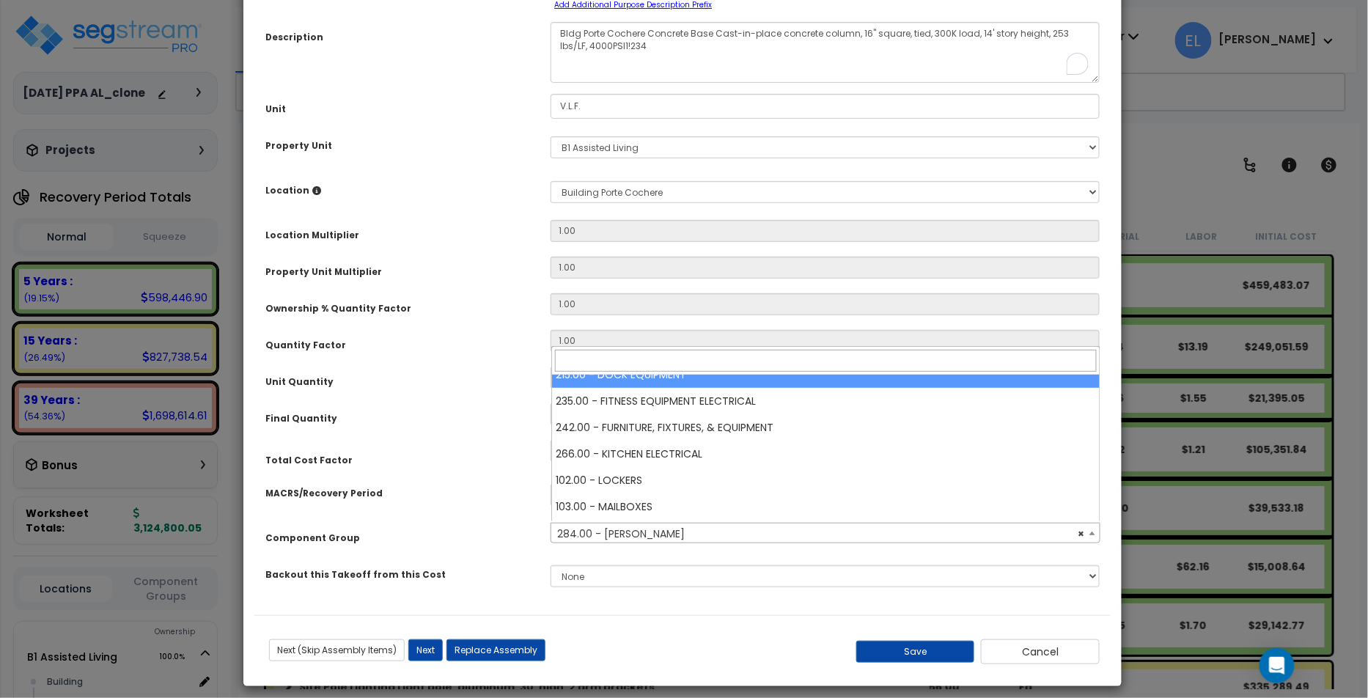
click at [579, 364] on input "search" at bounding box center [826, 361] width 542 height 22
click at [520, 384] on div "Unit Quantity" at bounding box center [396, 380] width 285 height 26
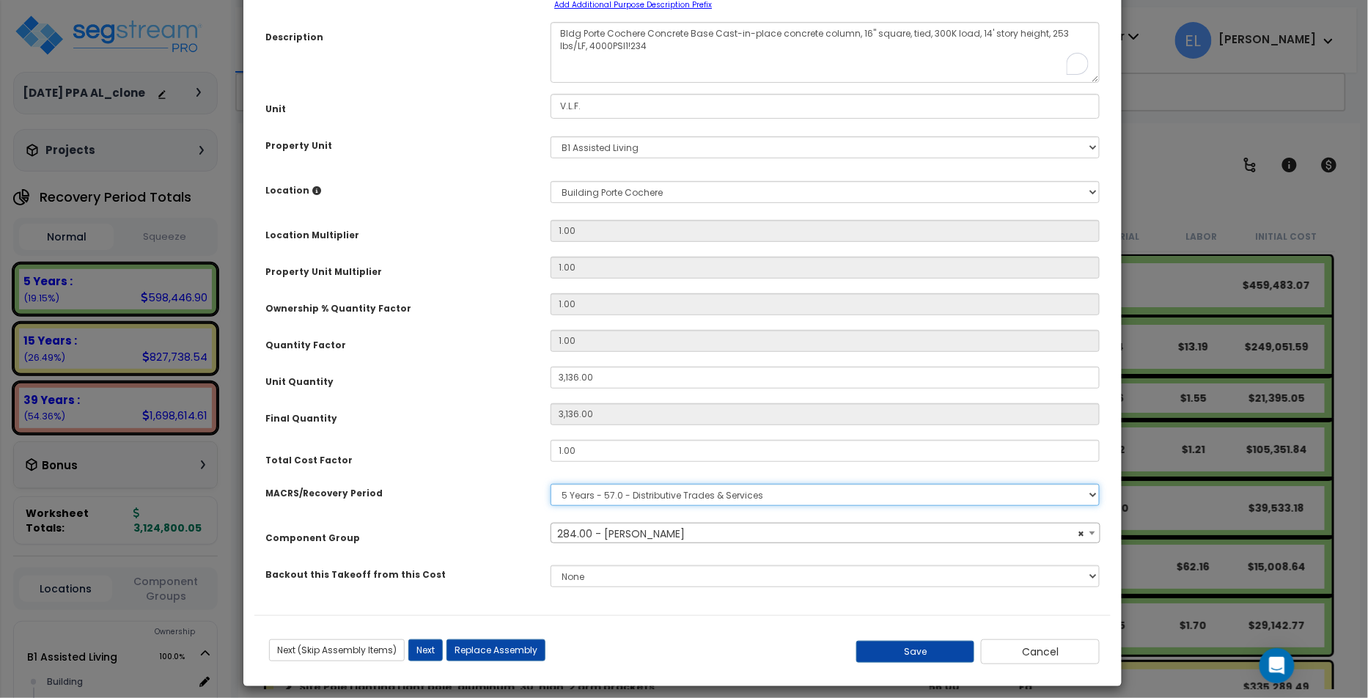
click at [599, 488] on select "Select MACRS/Recovery Period 5 Years - 57.0 - Distributive Trades & Services 5 …" at bounding box center [825, 495] width 549 height 22
select select
click at [551, 484] on select "Select MACRS/Recovery Period 5 Years - 57.0 - Distributive Trades & Services 5 …" at bounding box center [825, 495] width 549 height 22
click at [603, 552] on div "Purpose Description Prefix Select A New Purpose Descrip A/V System A/V System E…" at bounding box center [682, 284] width 856 height 664
click at [625, 532] on span "× 284.00 - LAUNDRY PLUMBING" at bounding box center [825, 534] width 548 height 21
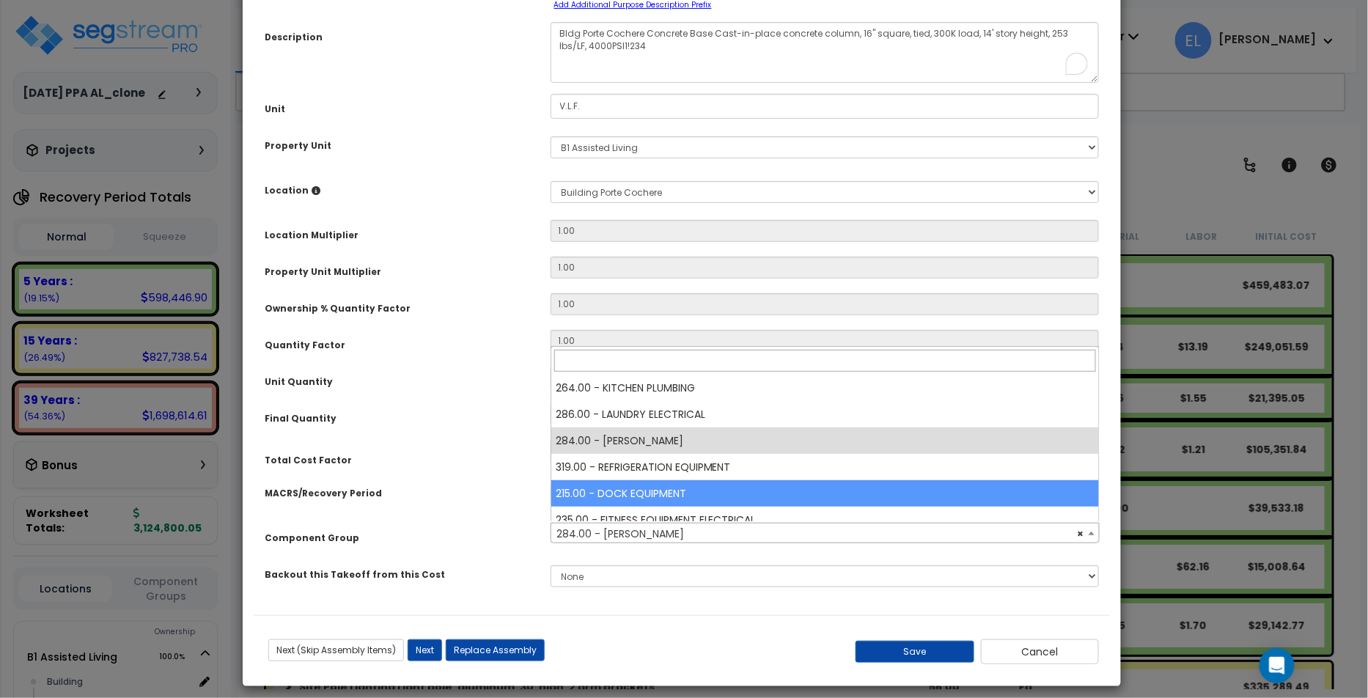
click at [460, 485] on div "MACRS/Recovery Period" at bounding box center [396, 491] width 285 height 26
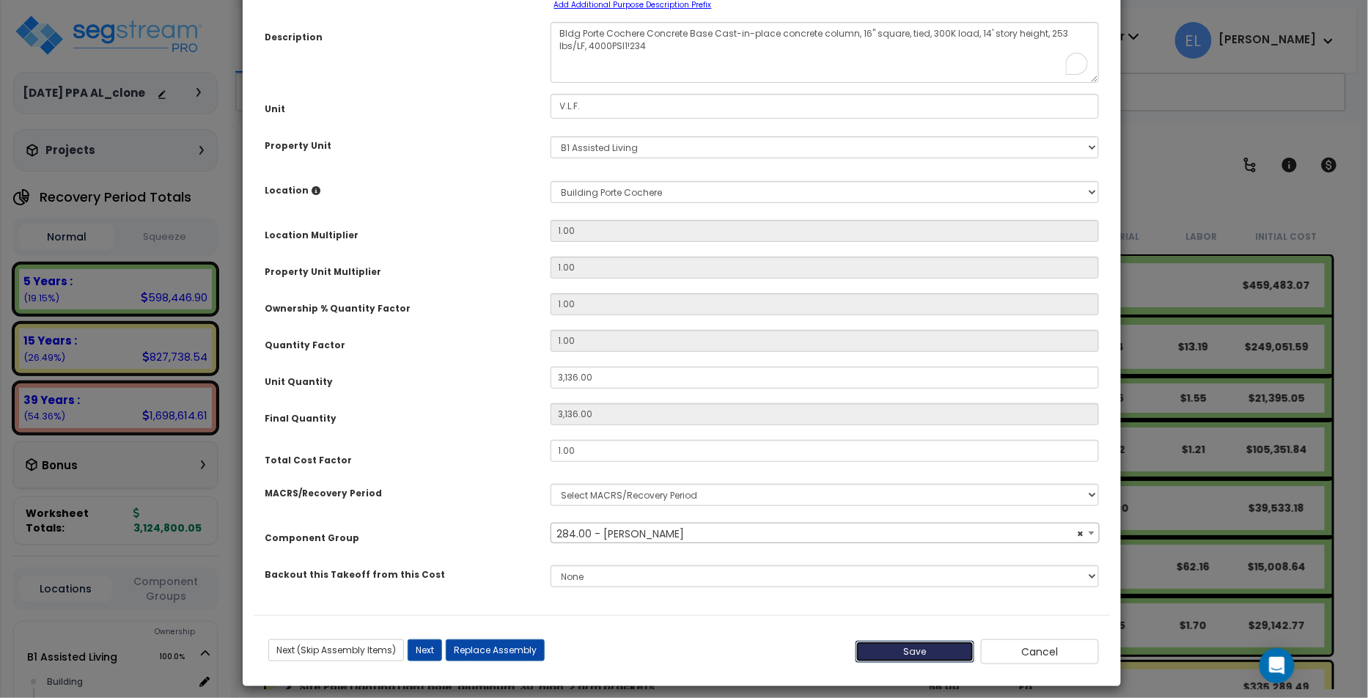
click at [862, 645] on button "Save" at bounding box center [915, 652] width 119 height 22
type input "3136.00"
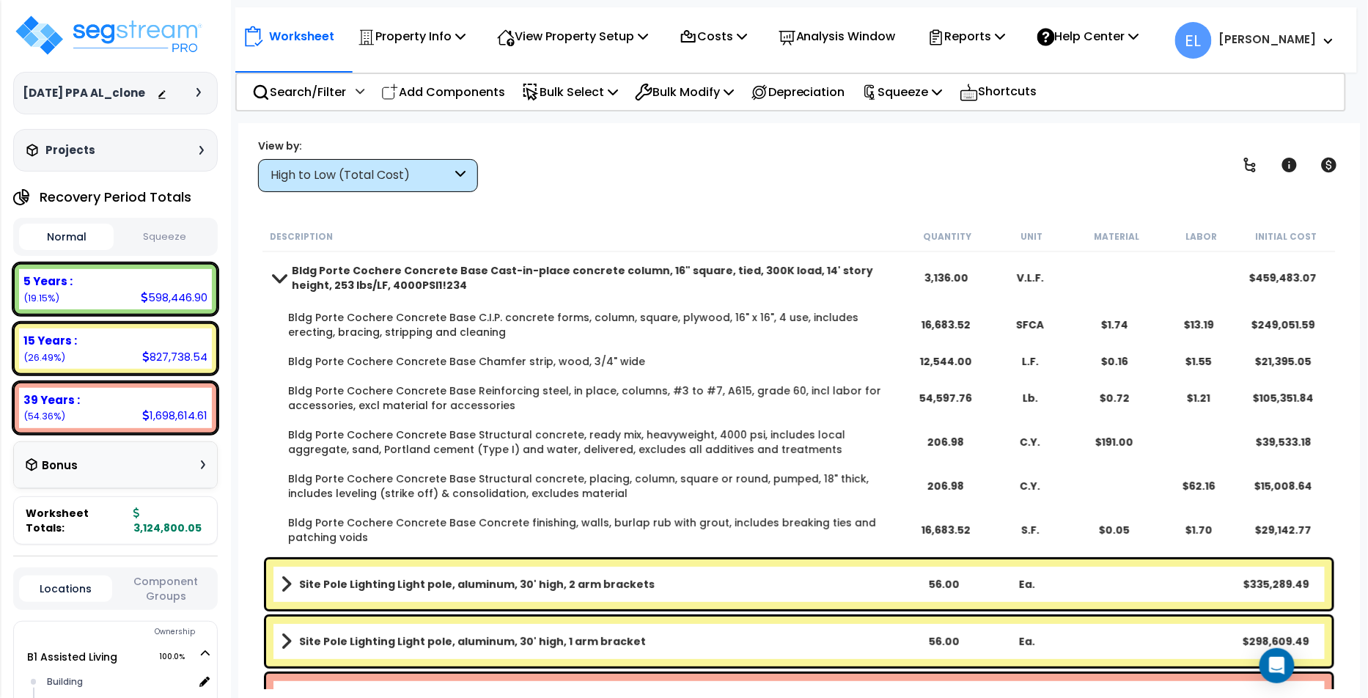
click at [554, 265] on b "Bldg Porte Cochere Concrete Base Cast-in-place concrete column, 16" square, tie…" at bounding box center [598, 277] width 612 height 29
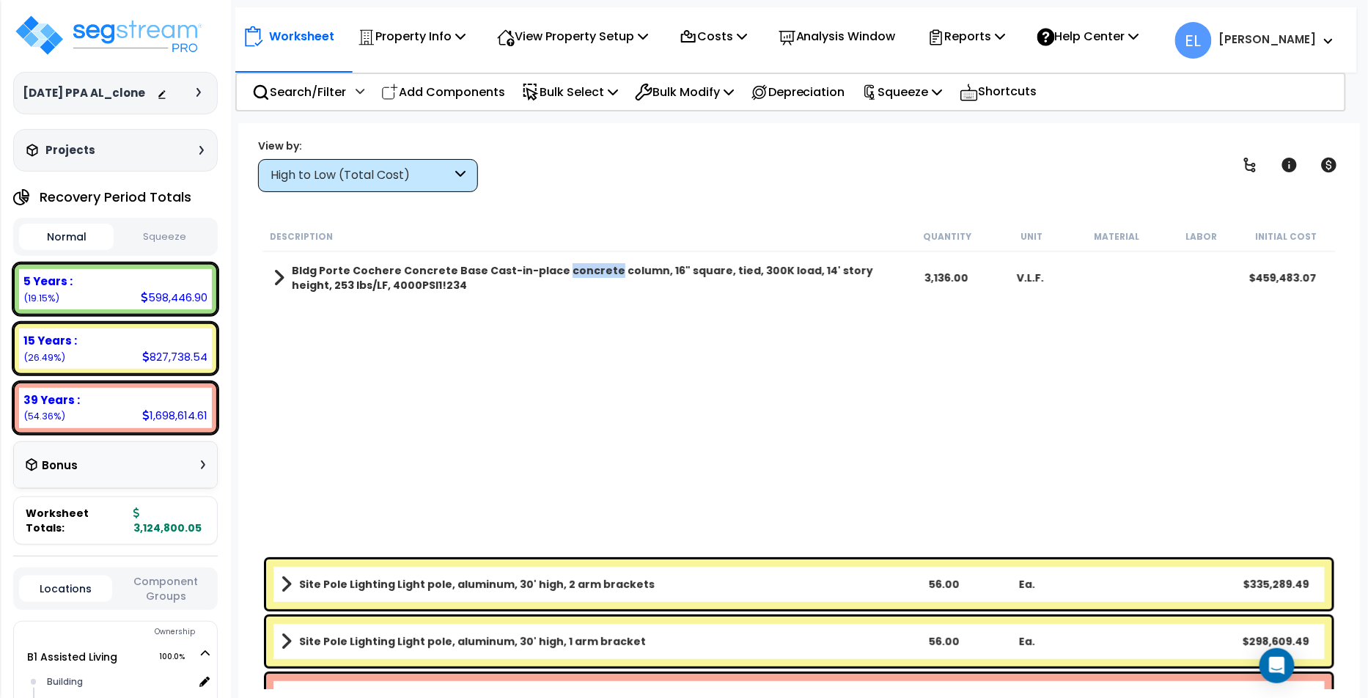
click at [554, 264] on b "Bldg Porte Cochere Concrete Base Cast-in-place concrete column, 16" square, tie…" at bounding box center [598, 277] width 612 height 29
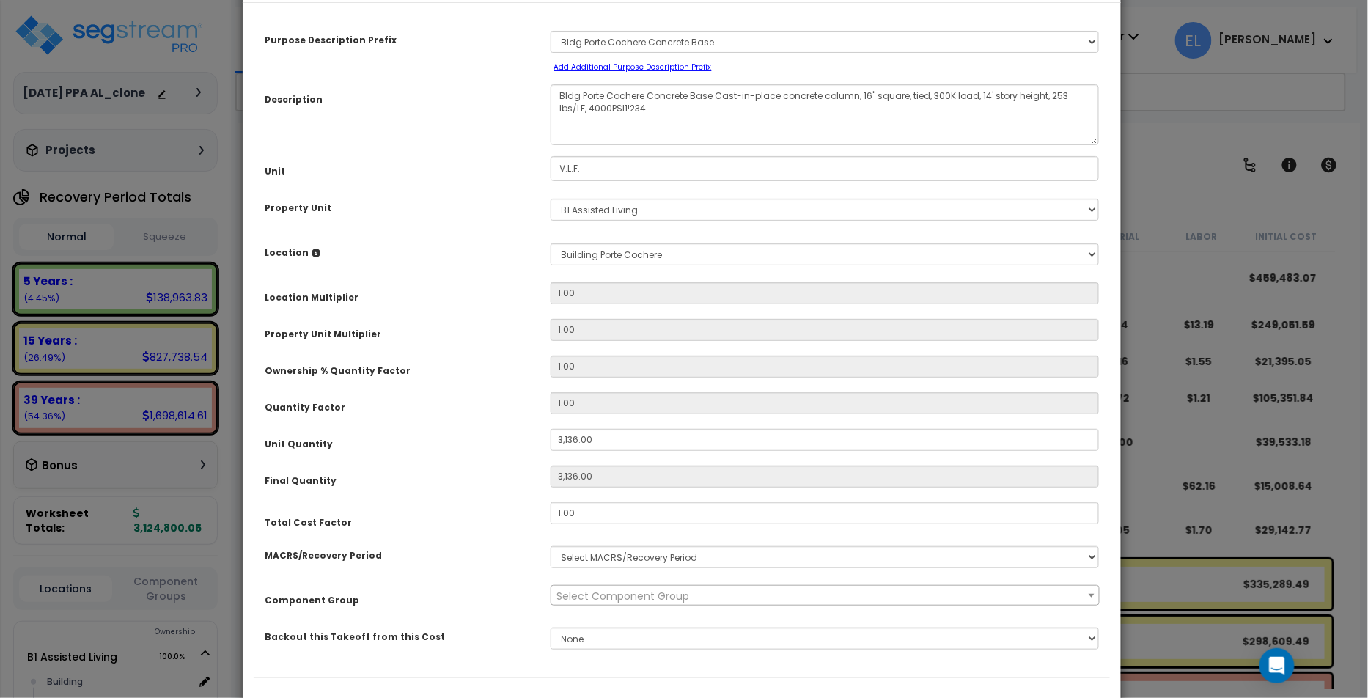
scroll to position [126, 0]
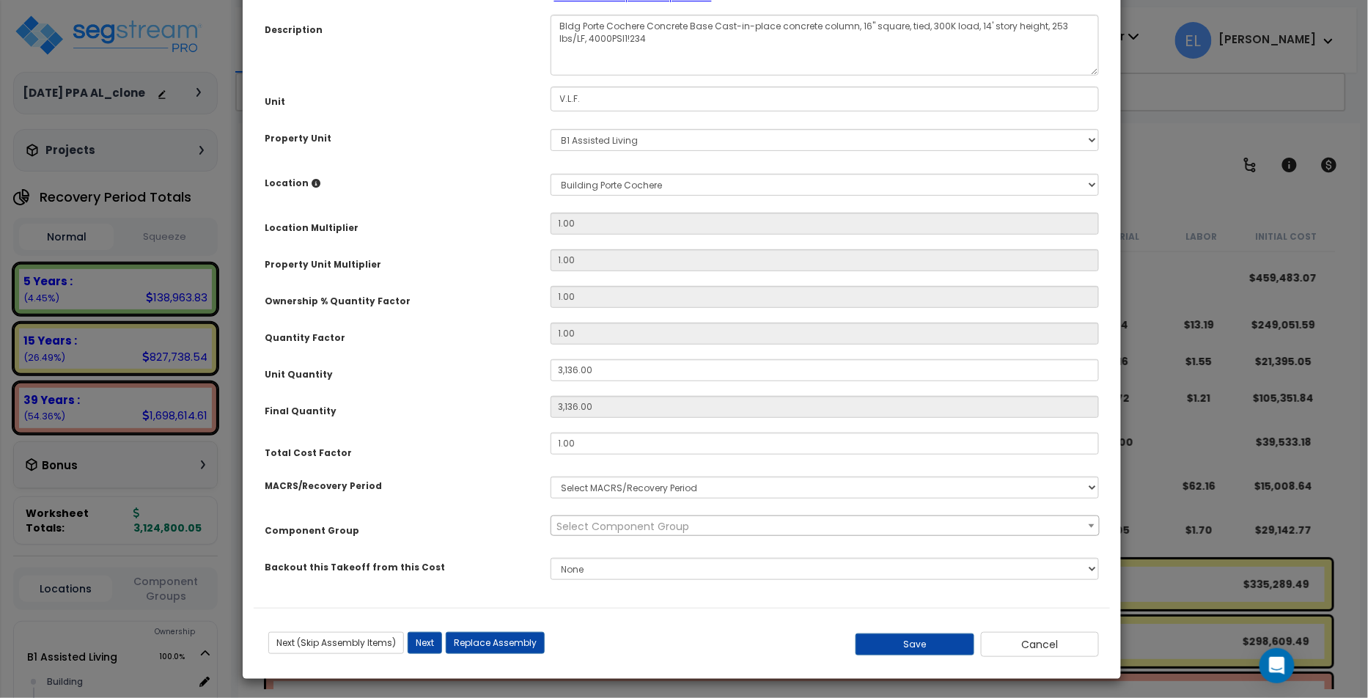
click at [578, 528] on span "Select Component Group" at bounding box center [623, 526] width 133 height 15
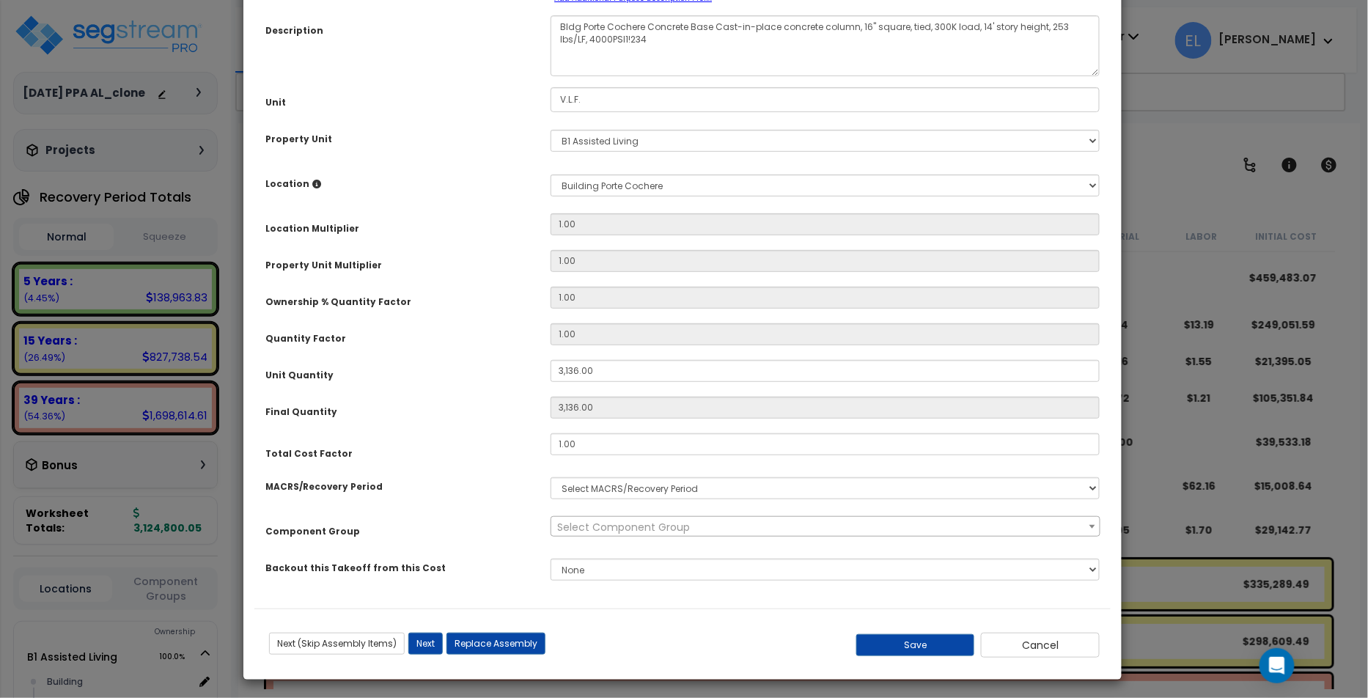
drag, startPoint x: 493, startPoint y: 496, endPoint x: 565, endPoint y: 478, distance: 74.2
click at [493, 496] on div "MACRS/Recovery Period Select MACRS/Recovery Period 5 Years - 57.0 - Distributiv…" at bounding box center [682, 488] width 856 height 34
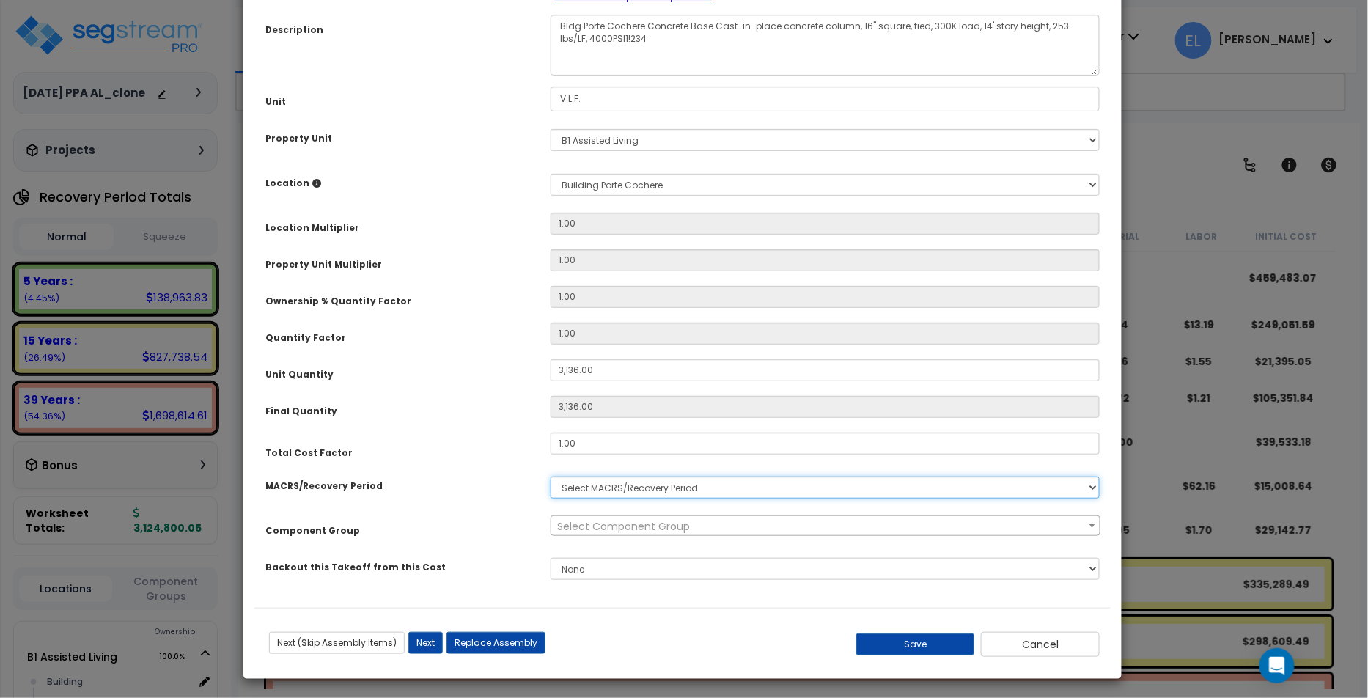
click at [628, 483] on select "Select MACRS/Recovery Period 5 Years - 57.0 - Distributive Trades & Services 5 …" at bounding box center [825, 488] width 549 height 22
select select "3668"
click at [551, 477] on select "Select MACRS/Recovery Period 5 Years - 57.0 - Distributive Trades & Services 5 …" at bounding box center [825, 488] width 549 height 22
click at [620, 492] on select "Select MACRS/Recovery Period 5 Years - 57.0 - Distributive Trades & Services 5 …" at bounding box center [825, 488] width 549 height 22
select select
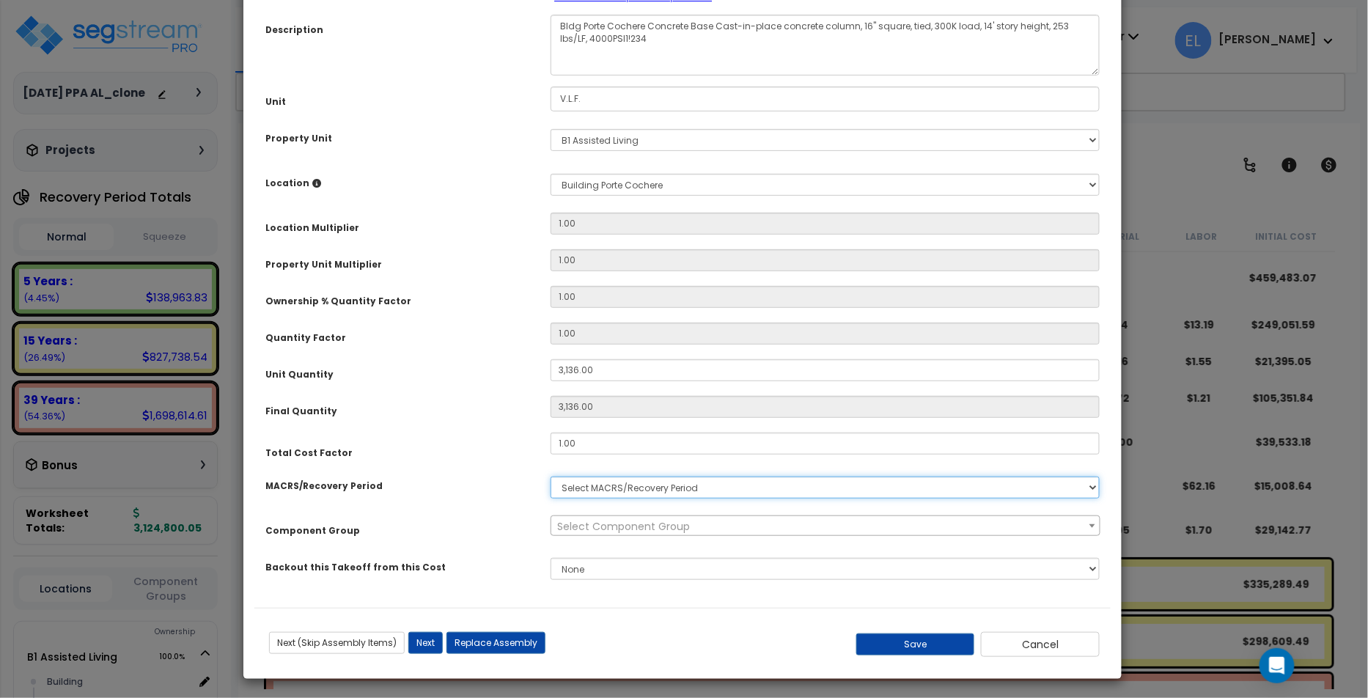
click at [551, 477] on select "Select MACRS/Recovery Period 5 Years - 57.0 - Distributive Trades & Services 5 …" at bounding box center [825, 488] width 549 height 22
click at [437, 632] on button "Next" at bounding box center [425, 643] width 34 height 22
type input "3136.00"
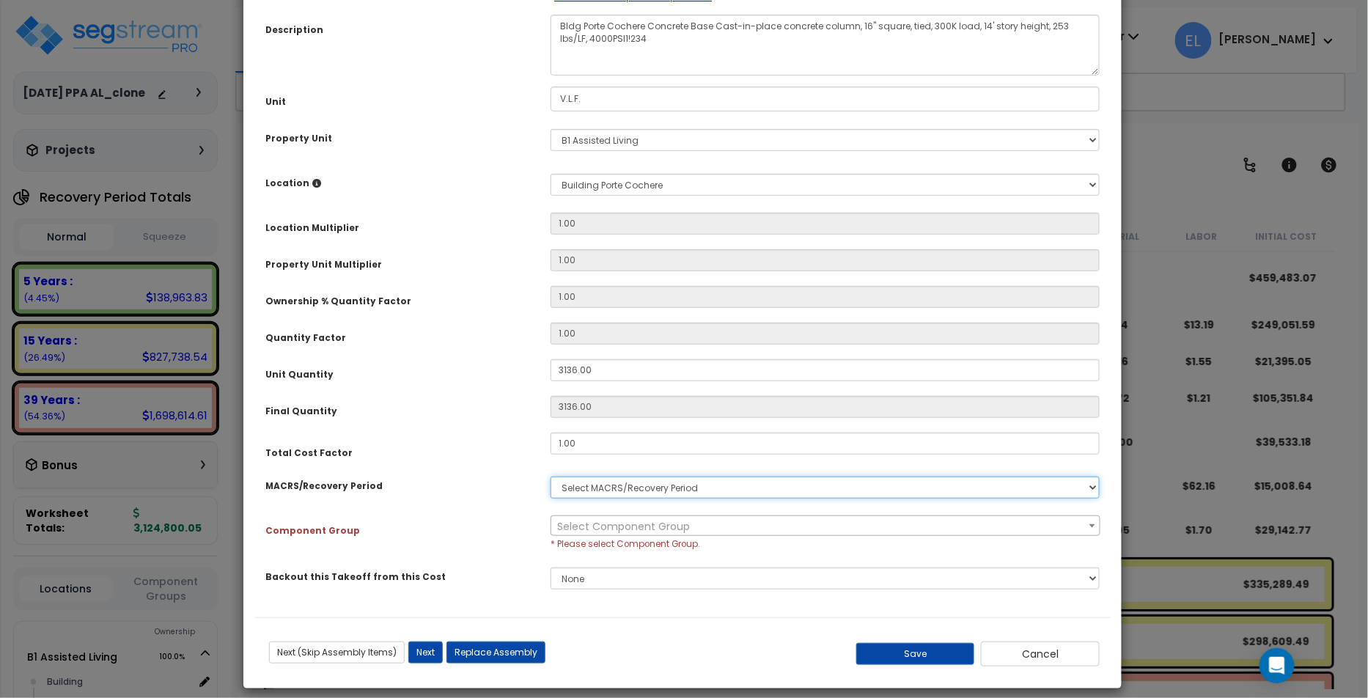
click at [714, 487] on select "Select MACRS/Recovery Period 5 Years - 57.0 - Distributive Trades & Services 5 …" at bounding box center [825, 488] width 549 height 22
